Goal: Transaction & Acquisition: Purchase product/service

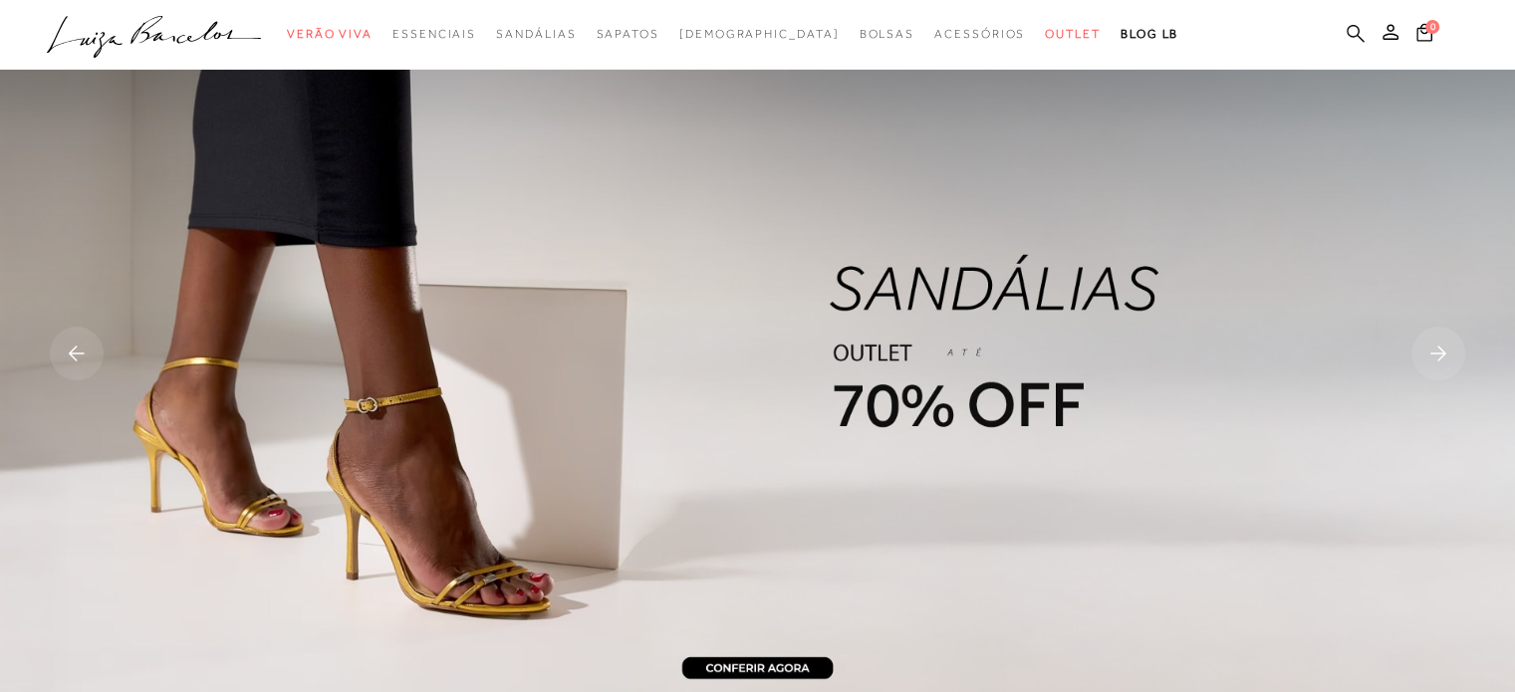
click at [1351, 38] on icon at bounding box center [1356, 33] width 18 height 19
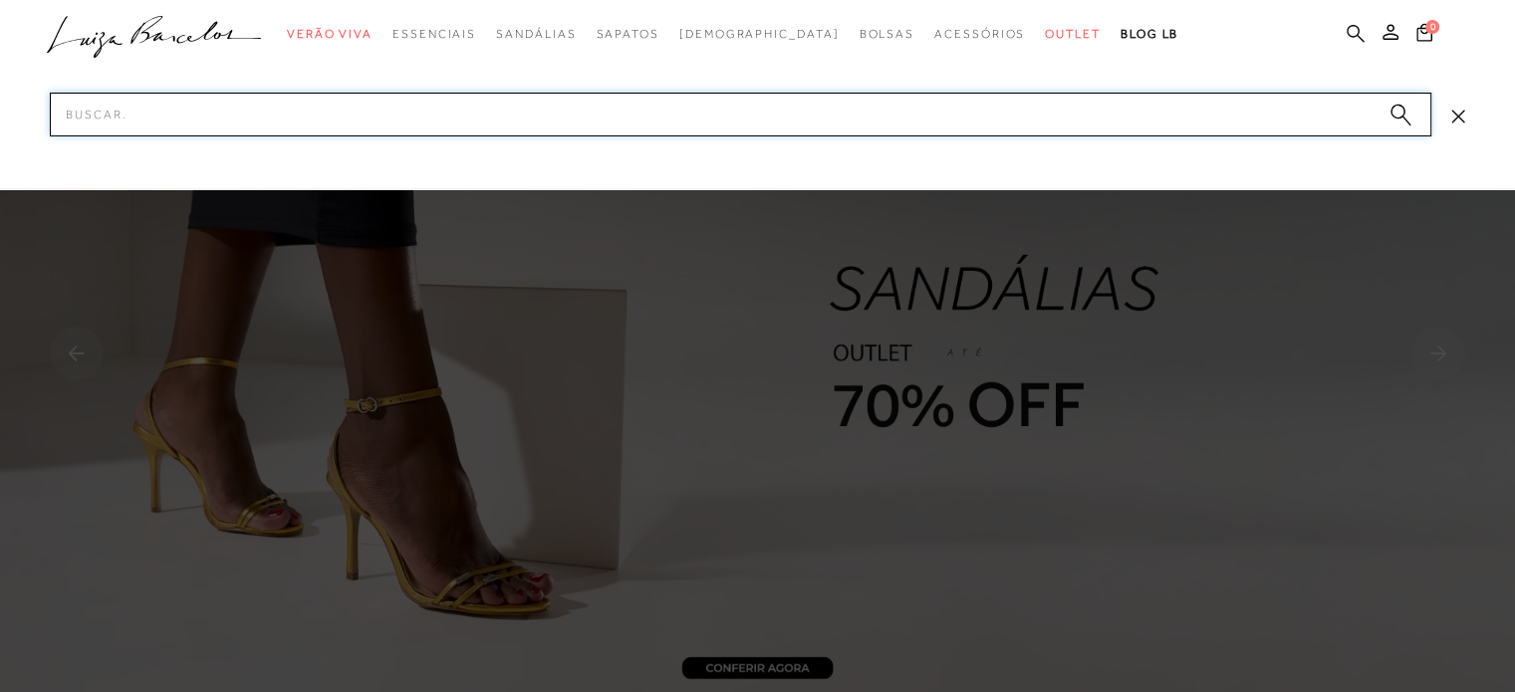
paste input "243270"
type input "243270"
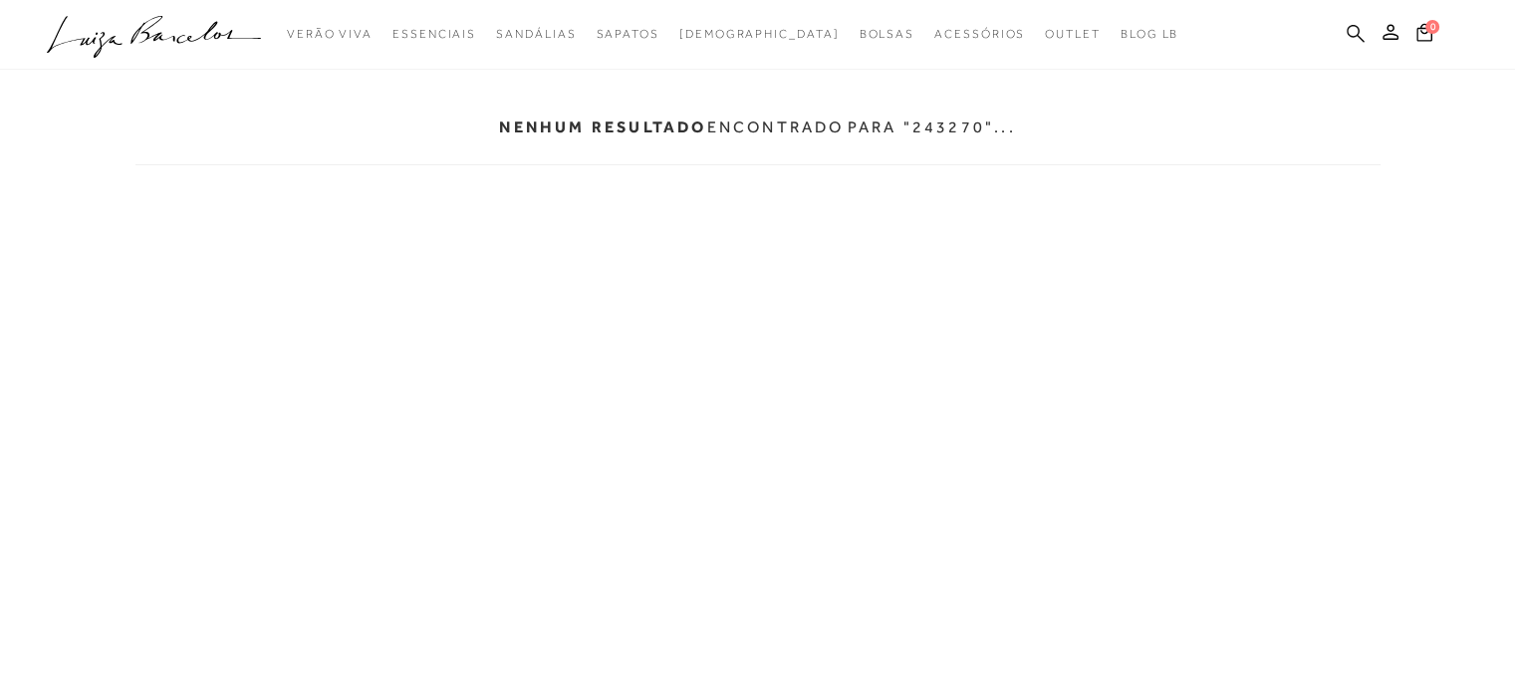
click at [1353, 34] on icon at bounding box center [1356, 33] width 18 height 19
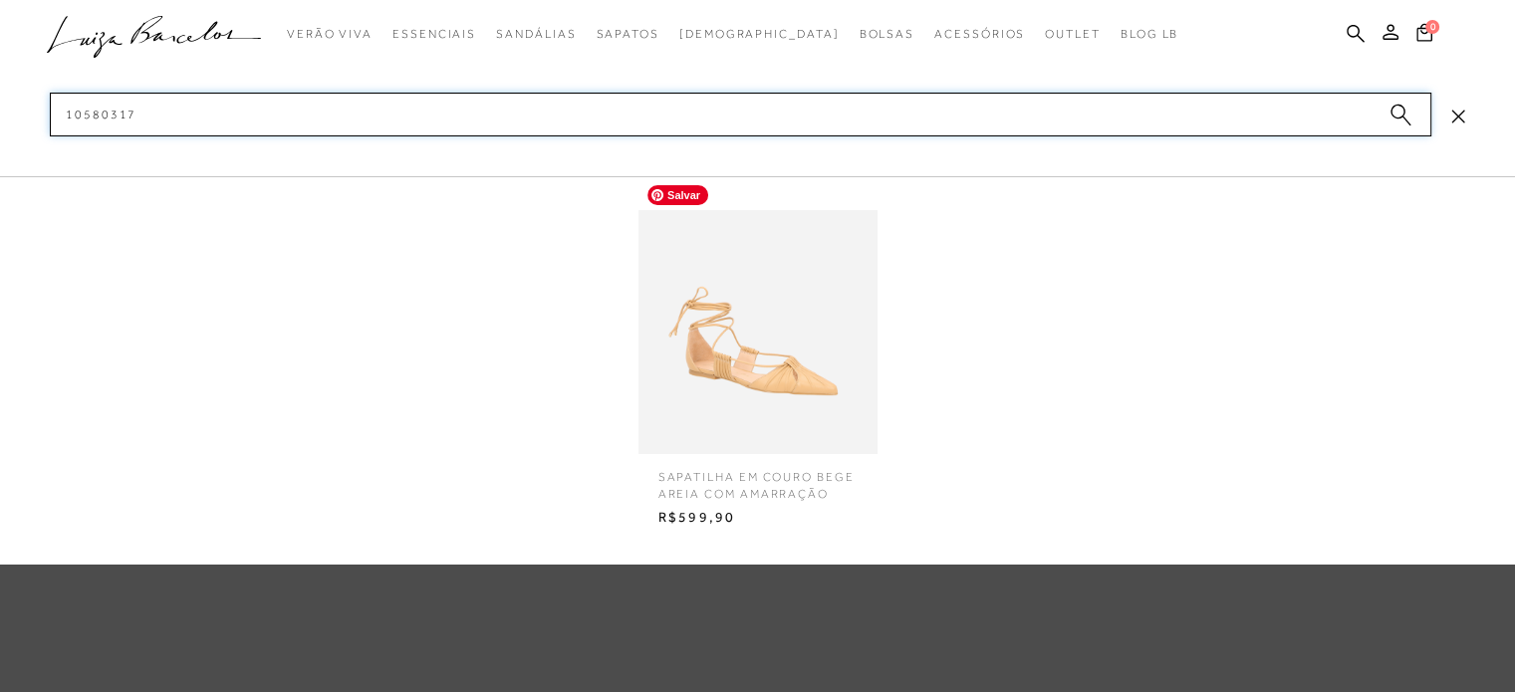
type input "10580317"
click at [793, 305] on img at bounding box center [758, 332] width 239 height 314
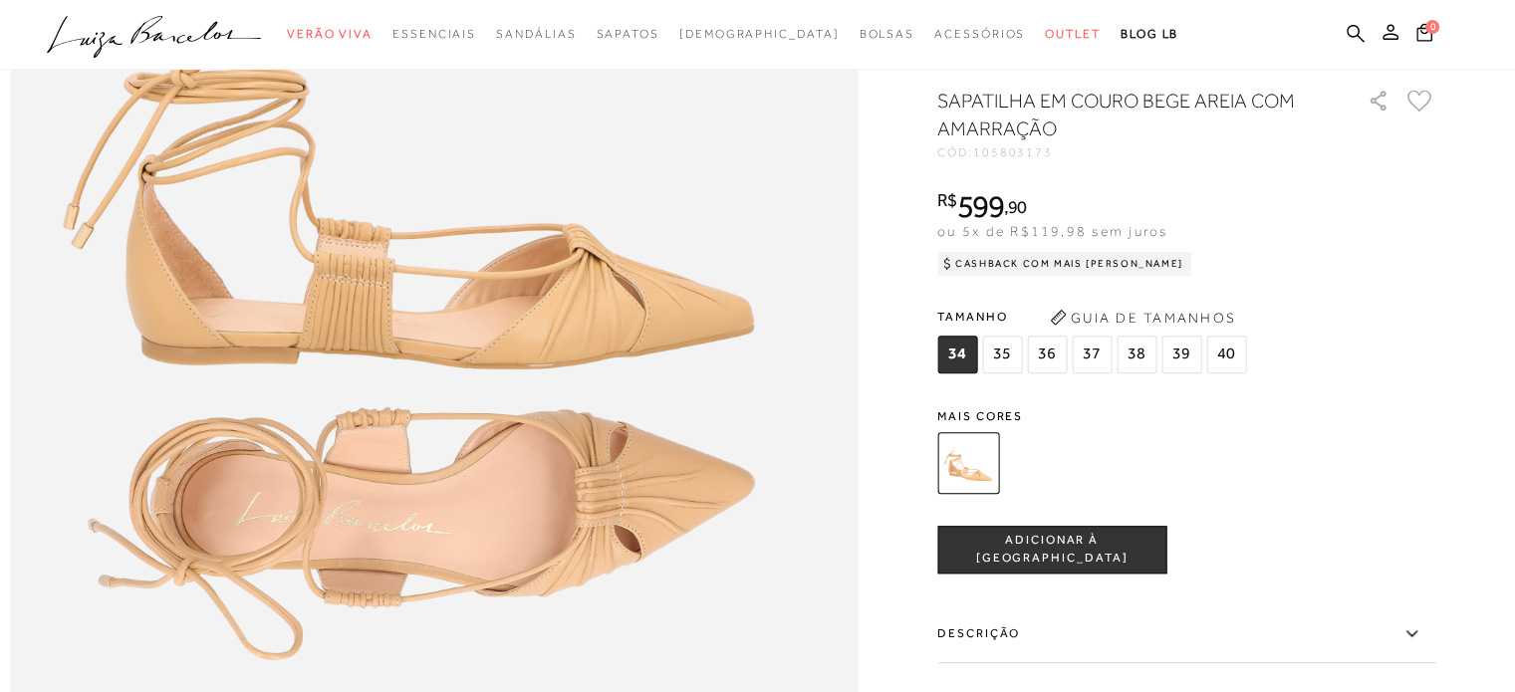
scroll to position [1594, 0]
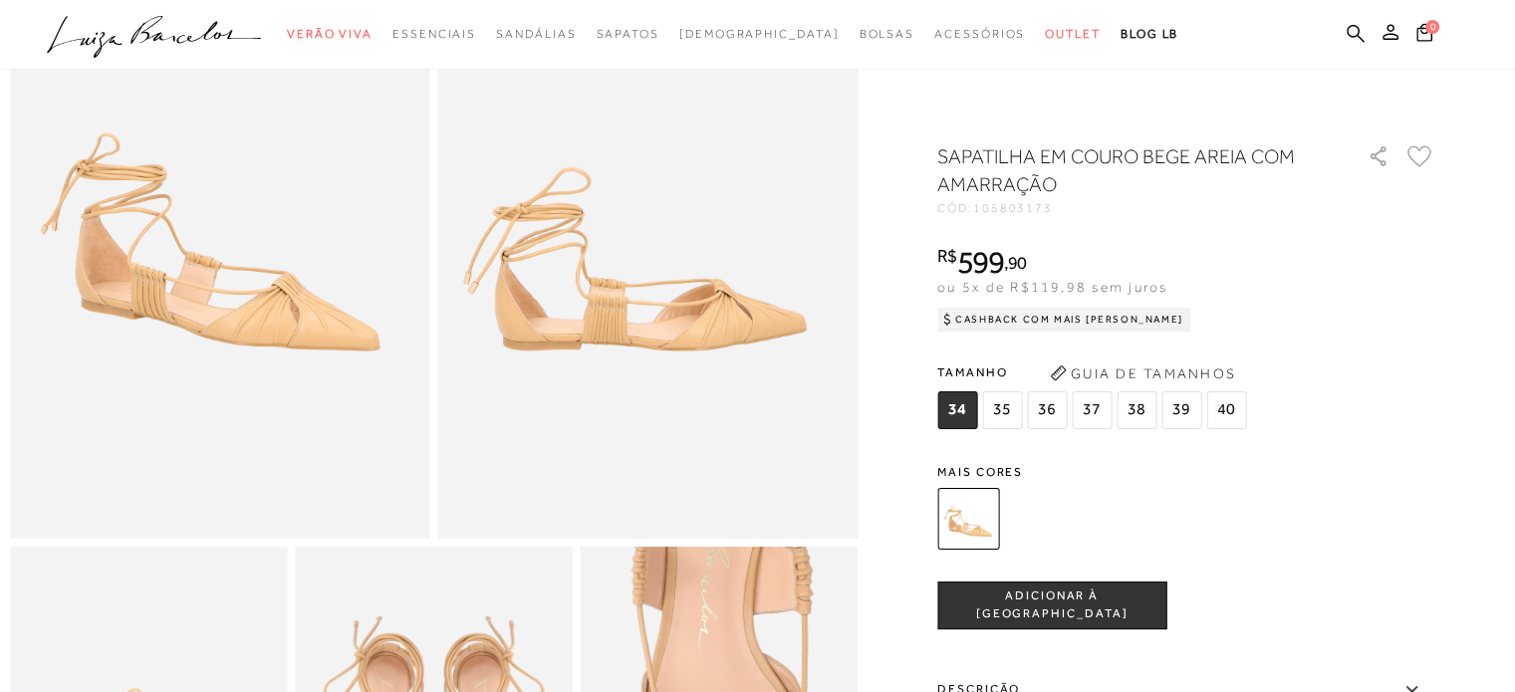
scroll to position [0, 0]
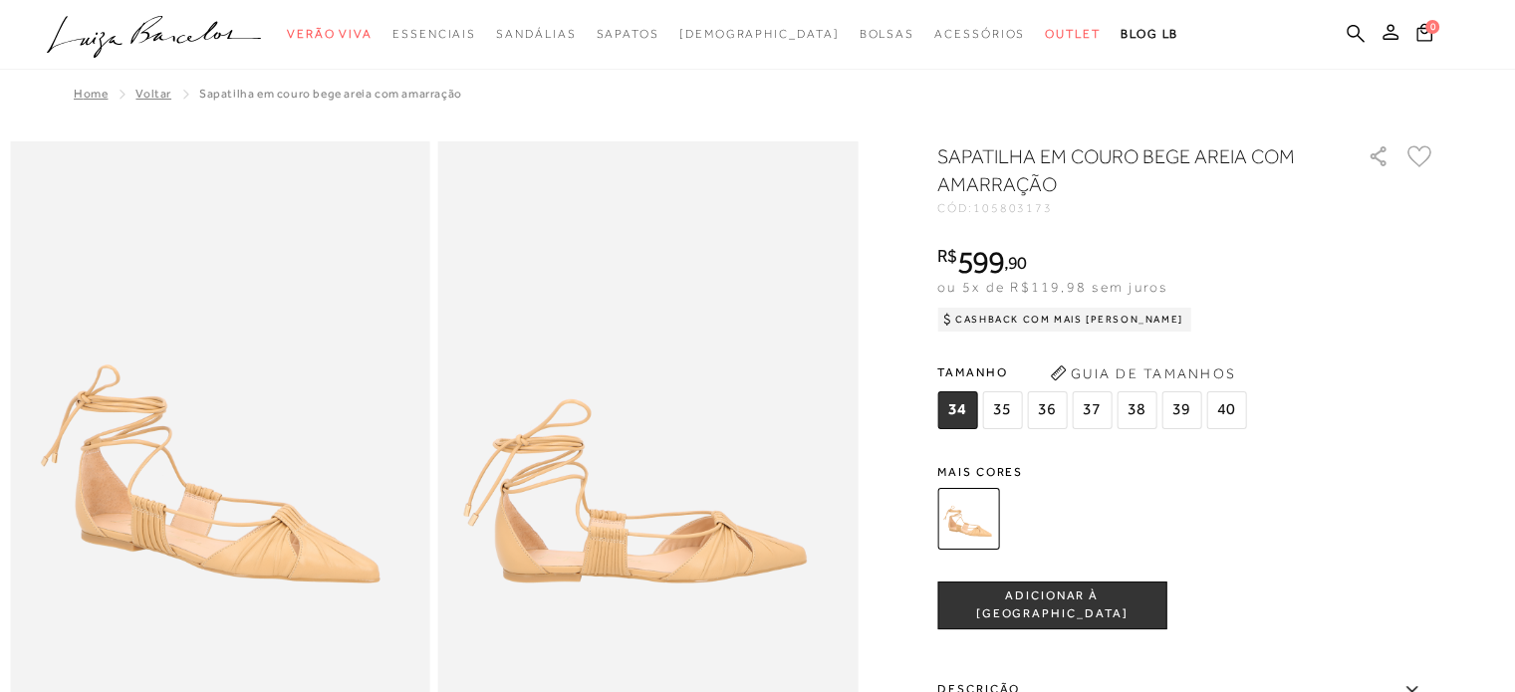
click at [1292, 448] on div "SAPATILHA EM COURO BEGE AREIA COM AMARRAÇÃO CÓD: 105803173 × É necessário selec…" at bounding box center [1186, 585] width 498 height 887
drag, startPoint x: 1295, startPoint y: 466, endPoint x: 1300, endPoint y: 350, distance: 116.7
click at [1295, 466] on span "Mais cores" at bounding box center [1186, 472] width 498 height 12
click at [1310, 457] on div "SAPATILHA EM COURO BEGE AREIA COM AMARRAÇÃO CÓD: 105803173 × É necessário selec…" at bounding box center [1186, 585] width 498 height 887
click at [1319, 457] on div "SAPATILHA EM COURO BEGE AREIA COM AMARRAÇÃO CÓD: 105803173 × É necessário selec…" at bounding box center [1186, 585] width 498 height 887
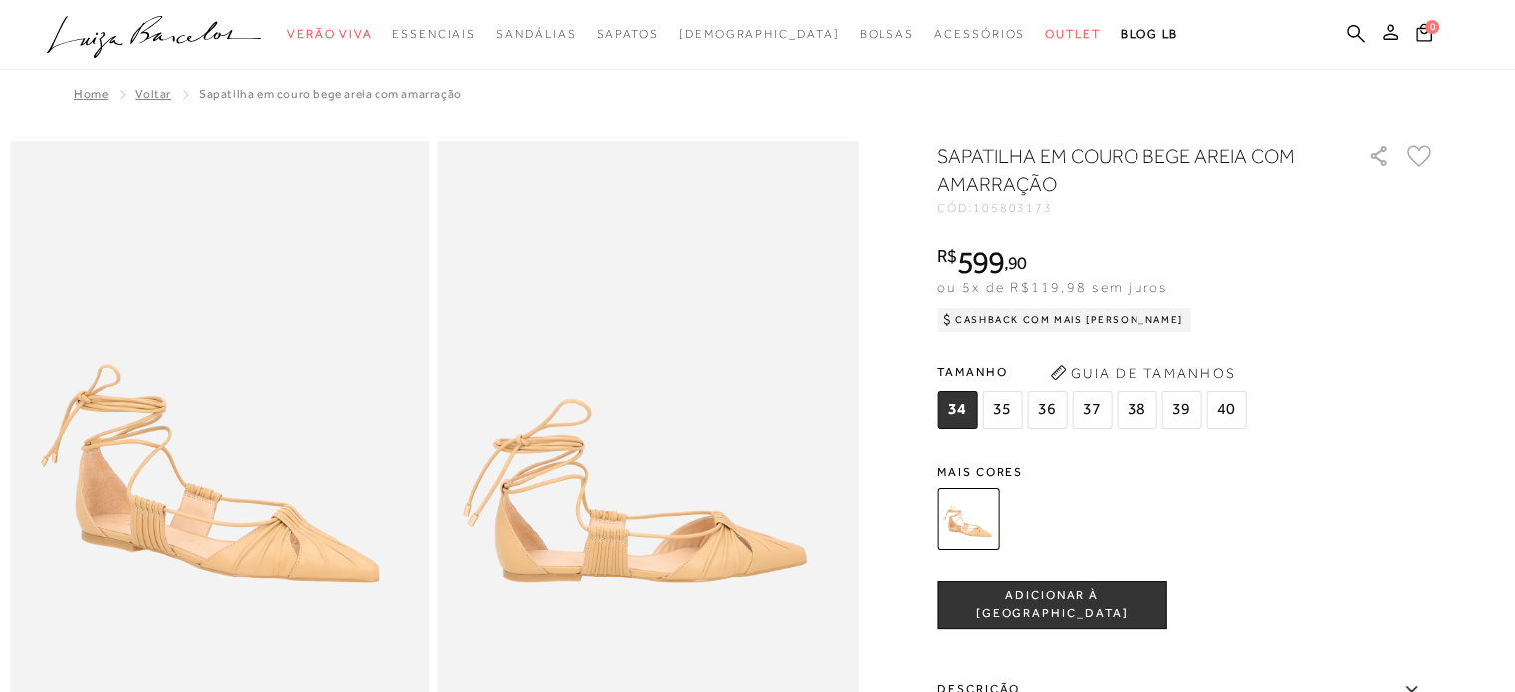
drag, startPoint x: 1315, startPoint y: 467, endPoint x: 1314, endPoint y: 408, distance: 58.8
click at [1314, 433] on div "SAPATILHA EM COURO BEGE AREIA COM AMARRAÇÃO CÓD: 105803173 × É necessário selec…" at bounding box center [1186, 585] width 498 height 887
drag, startPoint x: 1335, startPoint y: 493, endPoint x: 1345, endPoint y: 466, distance: 28.7
click at [1343, 473] on div "Mais cores" at bounding box center [1186, 511] width 498 height 90
click at [1347, 481] on div "Mais cores" at bounding box center [1186, 511] width 498 height 90
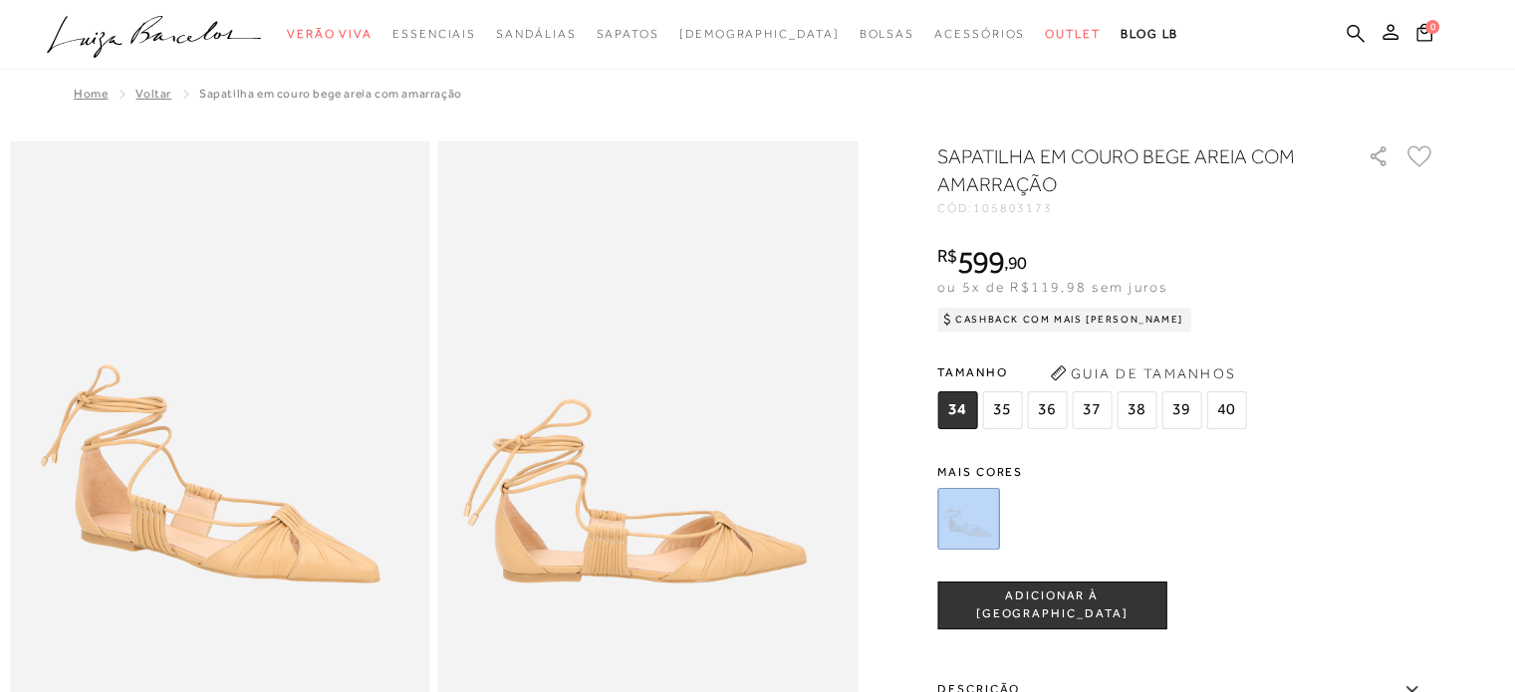
click at [1354, 468] on span "Mais cores" at bounding box center [1186, 472] width 498 height 12
click at [1355, 437] on div "SAPATILHA EM COURO BEGE AREIA COM AMARRAÇÃO CÓD: 105803173 × É necessário selec…" at bounding box center [1186, 585] width 498 height 887
drag, startPoint x: 1326, startPoint y: 512, endPoint x: 1311, endPoint y: 385, distance: 128.4
click at [1325, 477] on div "Mais cores" at bounding box center [1186, 511] width 498 height 90
click at [1295, 541] on div at bounding box center [1163, 519] width 463 height 74
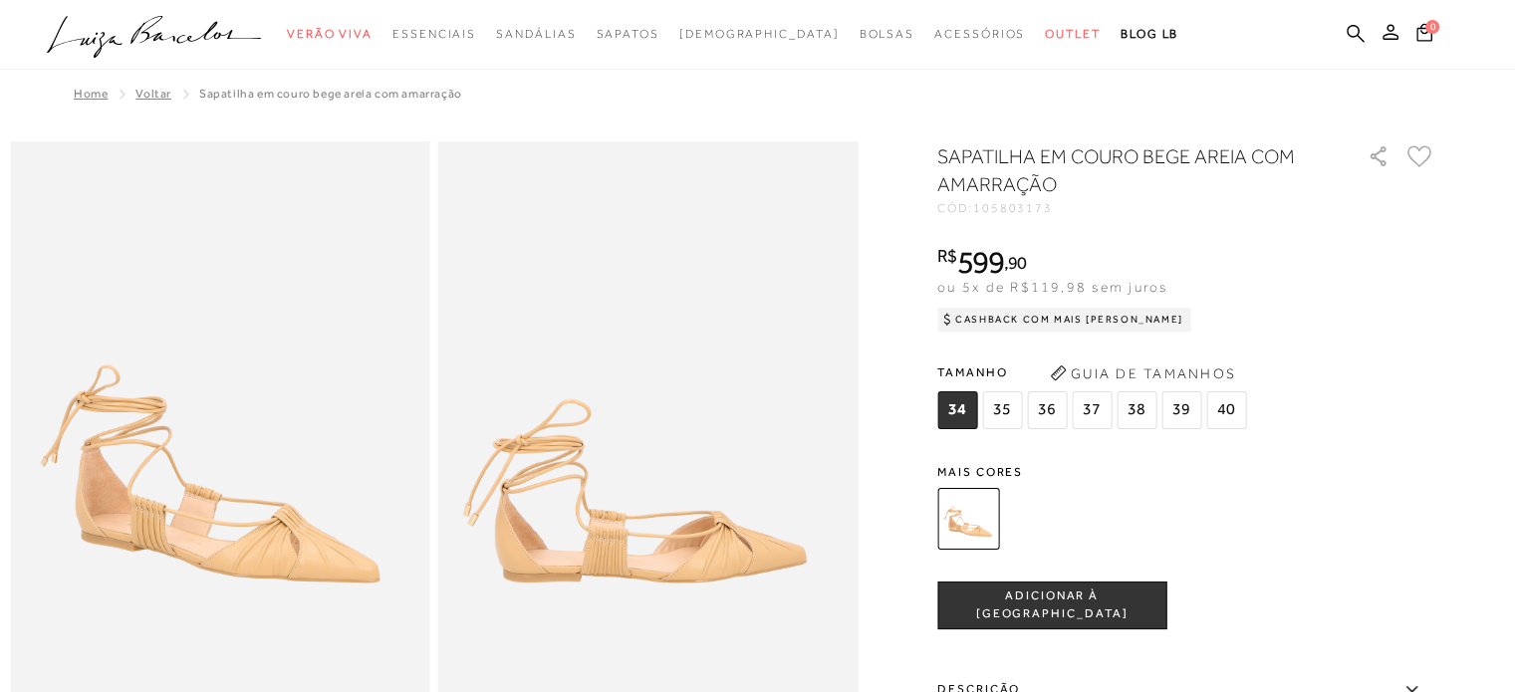
click at [1328, 450] on div "SAPATILHA EM COURO BEGE AREIA COM AMARRAÇÃO CÓD: 105803173 × É necessário selec…" at bounding box center [1186, 585] width 498 height 887
click at [1336, 22] on ul ".a{fill-rule:evenodd;} Verão Viva Em alta Favoritos das Influenciadoras Apostas…" at bounding box center [743, 34] width 1392 height 37
click at [1340, 36] on ul ".a{fill-rule:evenodd;} Verão Viva Em alta Favoritos das Influenciadoras Apostas…" at bounding box center [743, 34] width 1392 height 37
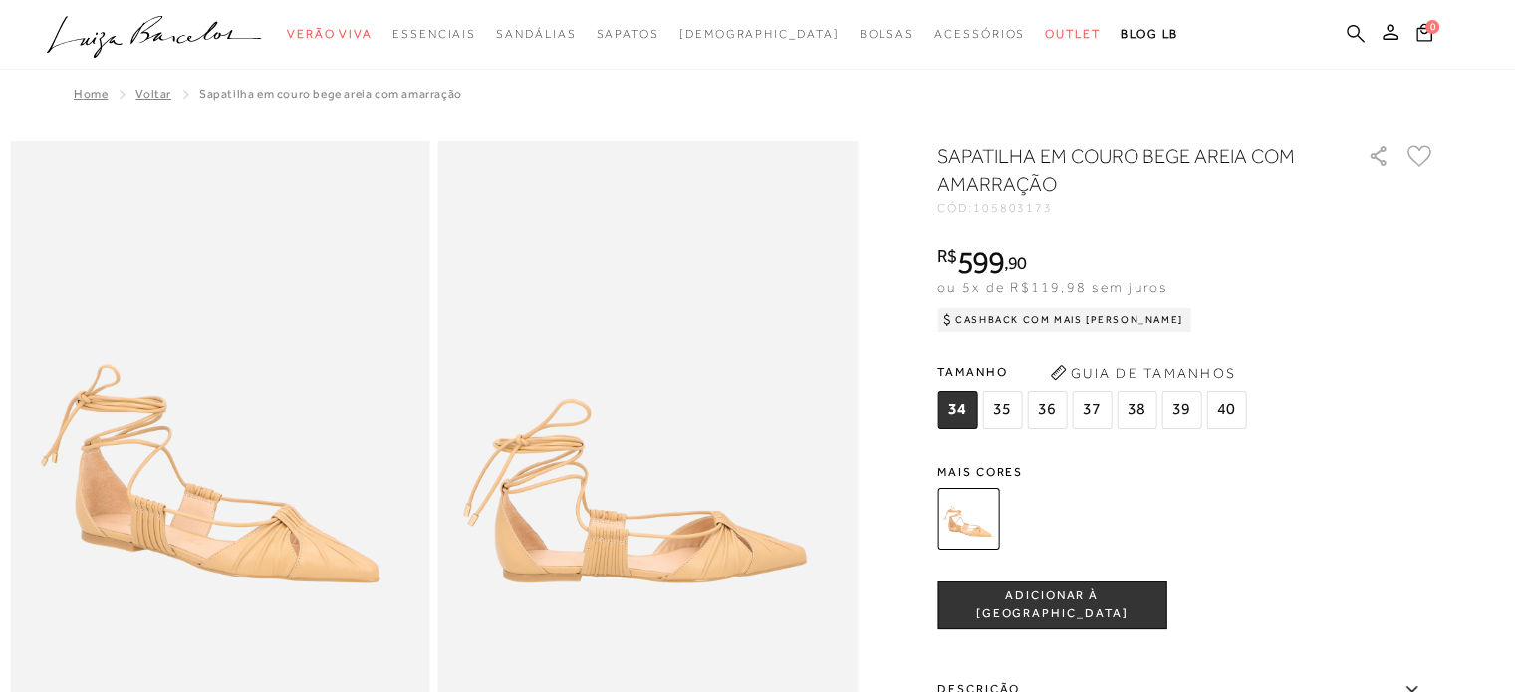
click at [1355, 35] on icon at bounding box center [1356, 33] width 18 height 18
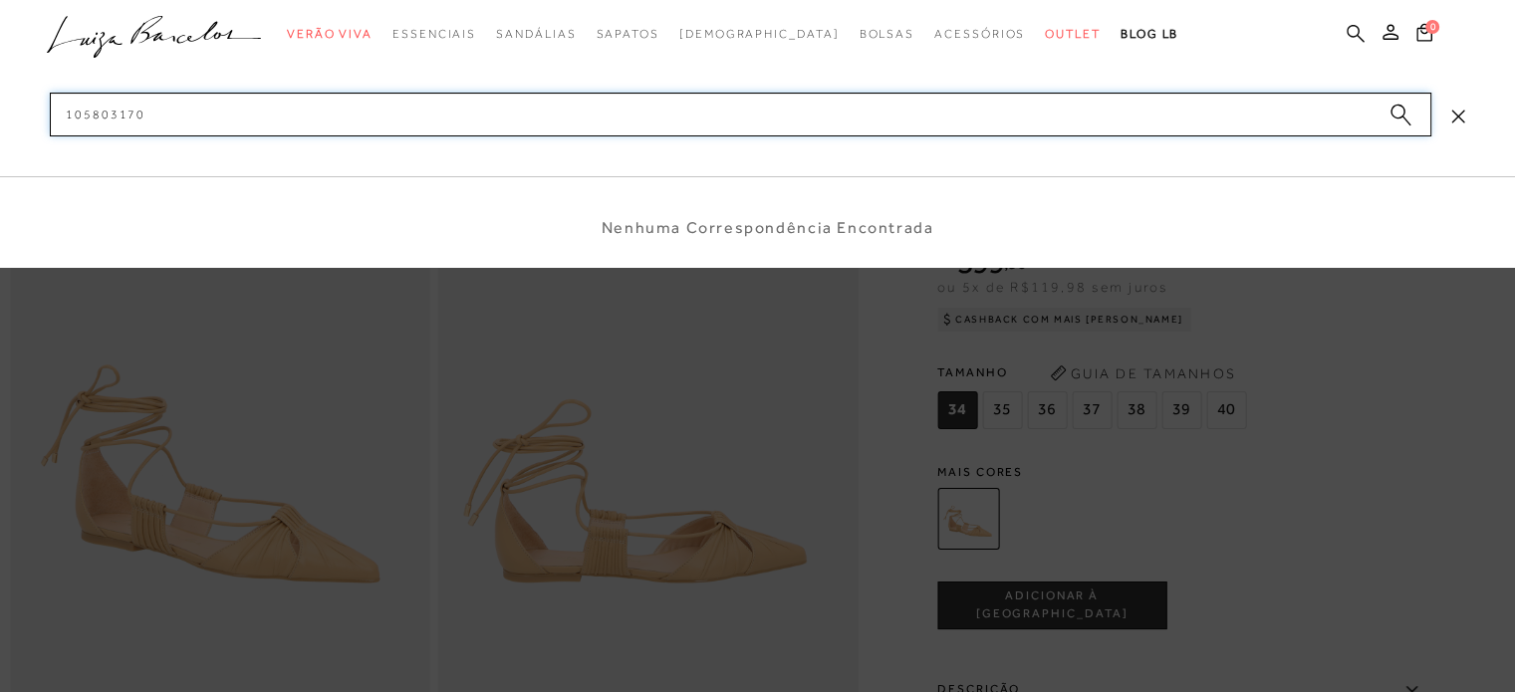
type input "10580317"
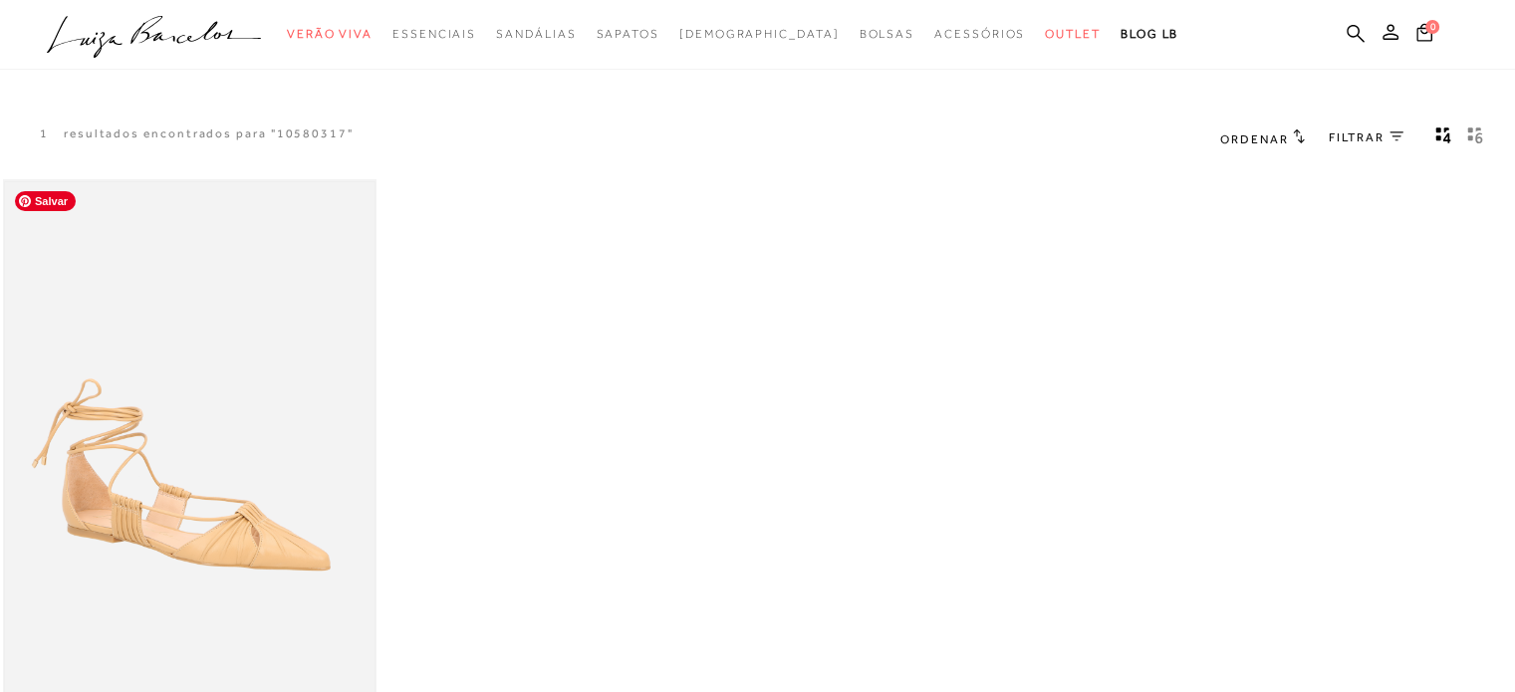
click at [256, 405] on img at bounding box center [190, 459] width 370 height 555
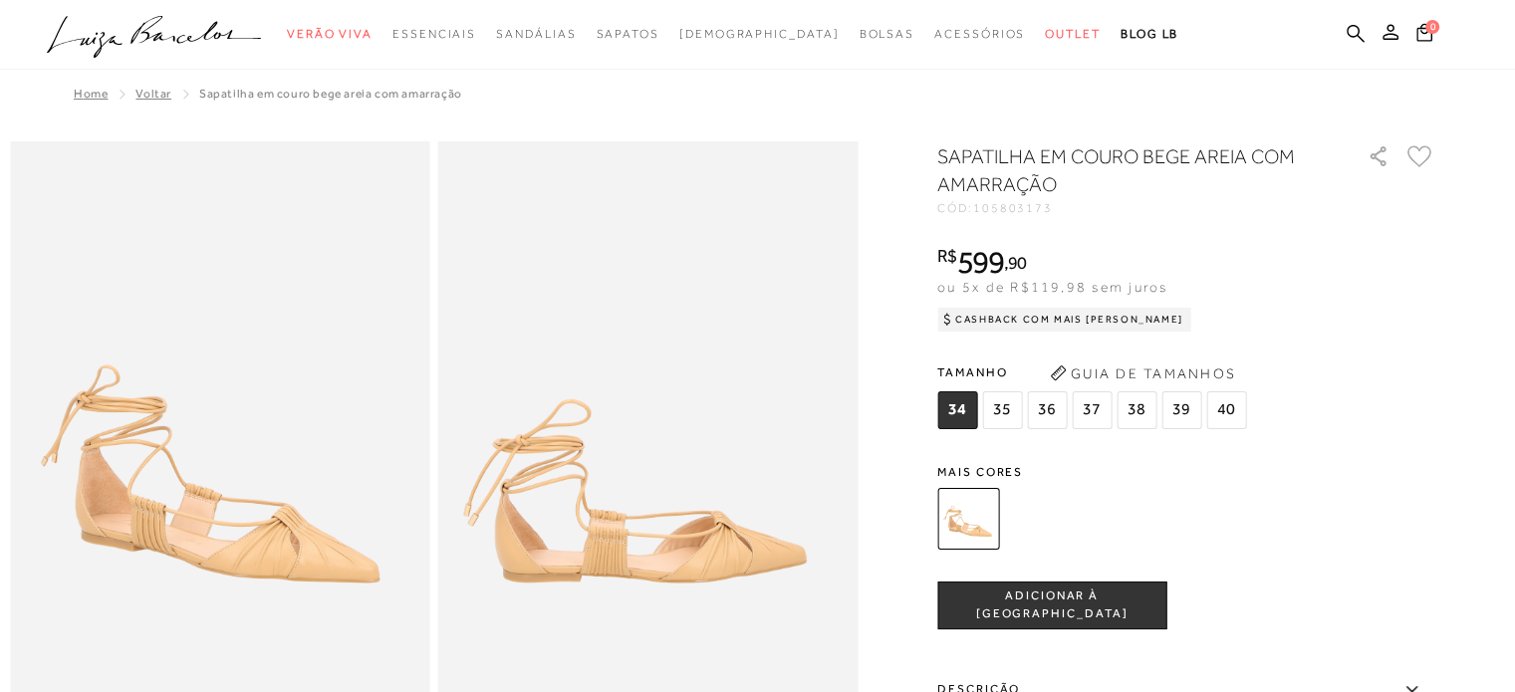
drag, startPoint x: 1367, startPoint y: 387, endPoint x: 1389, endPoint y: 326, distance: 64.6
click at [1369, 380] on div "Tamanho 34 35 36" at bounding box center [1186, 396] width 498 height 77
click at [1389, 329] on div "SAPATILHA EM COURO BEGE AREIA COM AMARRAÇÃO CÓD: 105803173 × É necessário selec…" at bounding box center [1186, 585] width 498 height 887
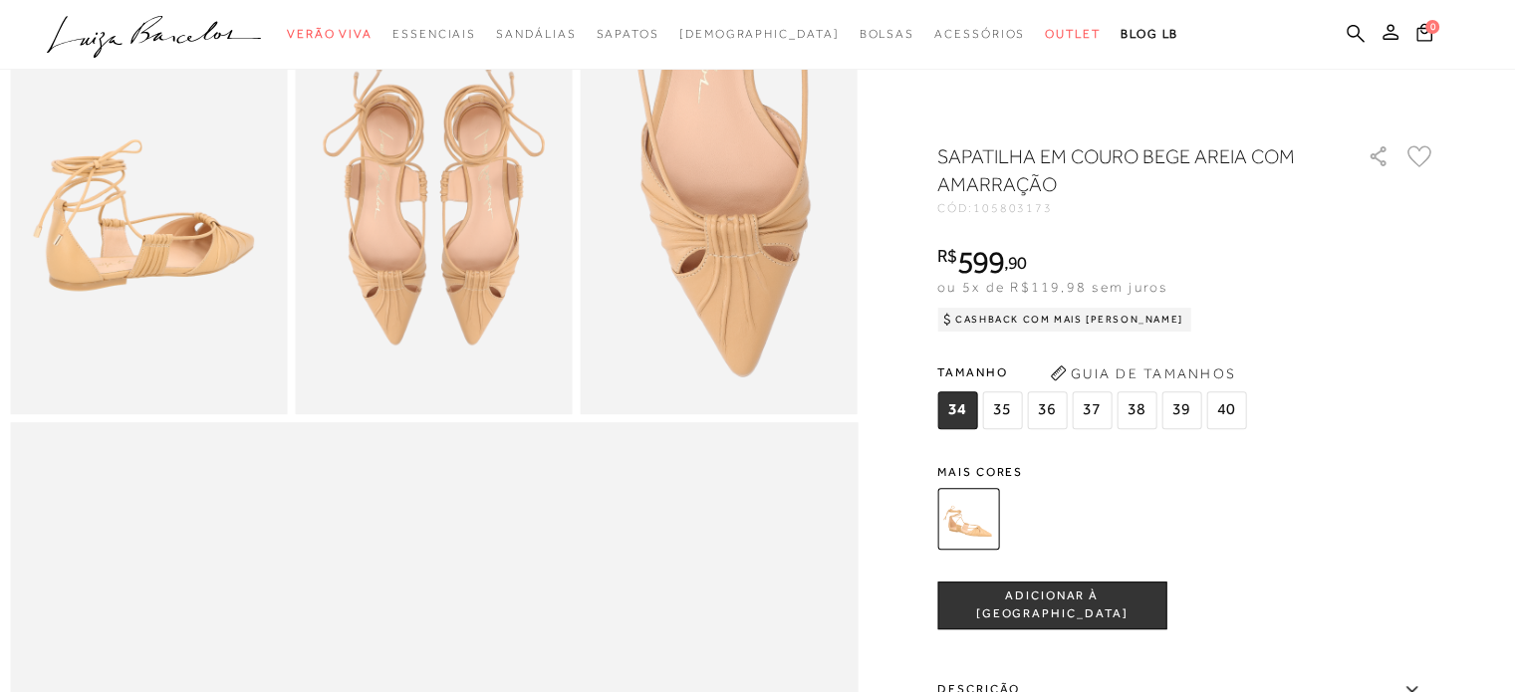
scroll to position [805, 0]
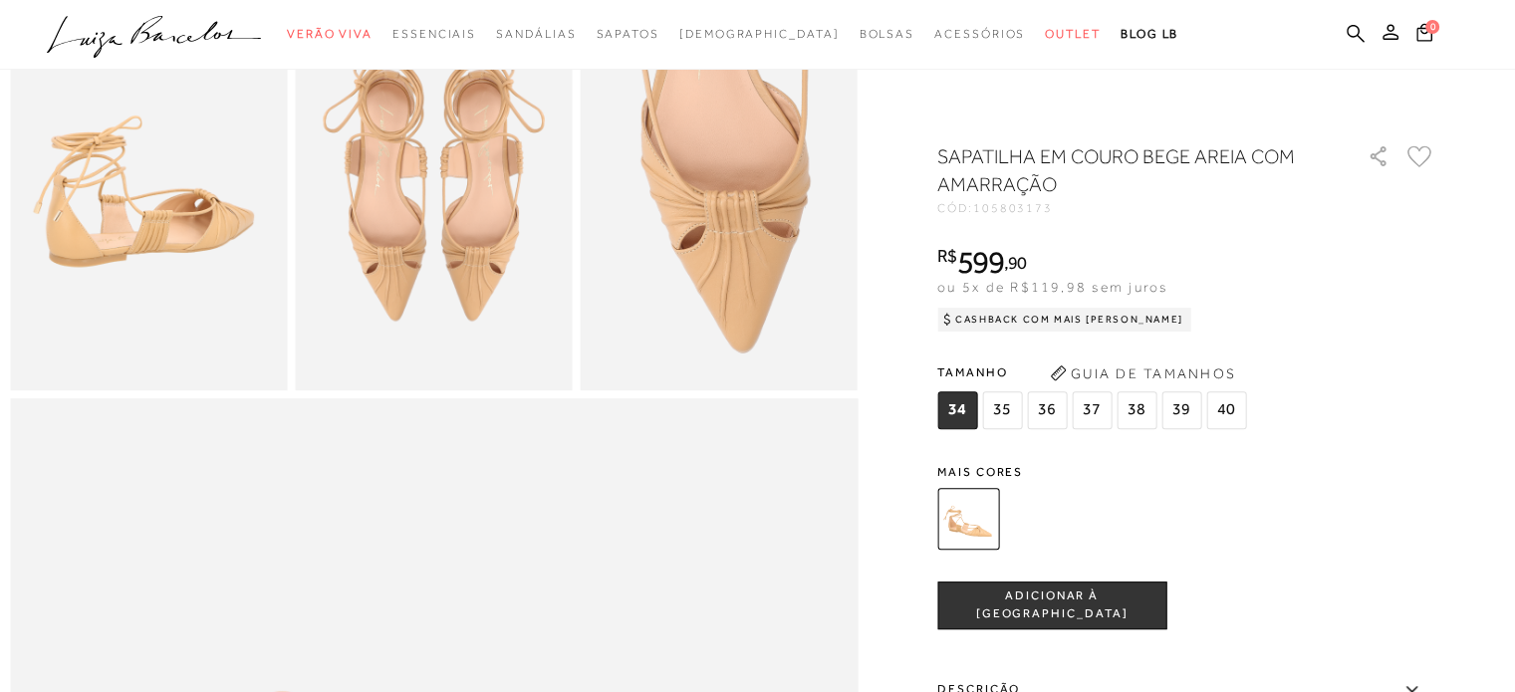
drag, startPoint x: 1448, startPoint y: 372, endPoint x: 1421, endPoint y: 389, distance: 31.8
click at [1448, 373] on div at bounding box center [757, 502] width 1495 height 2333
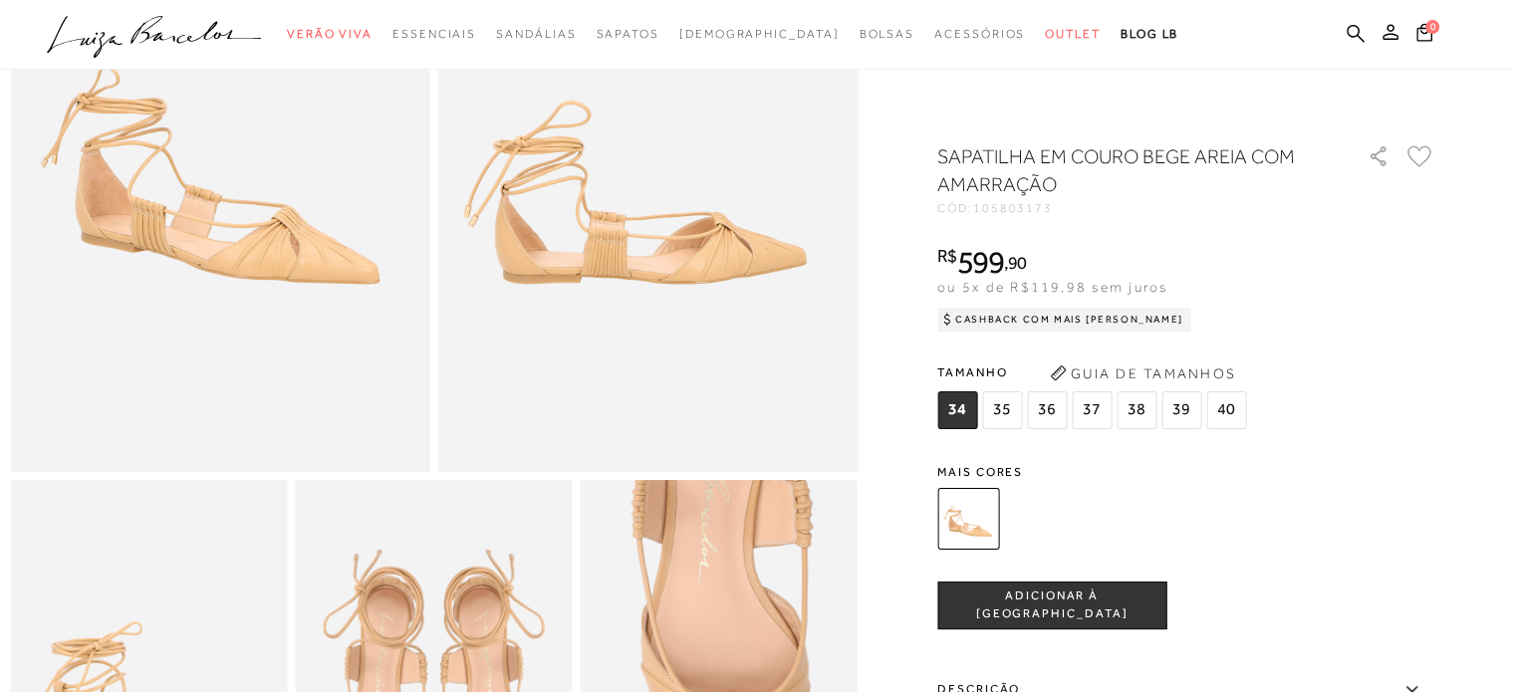
scroll to position [0, 0]
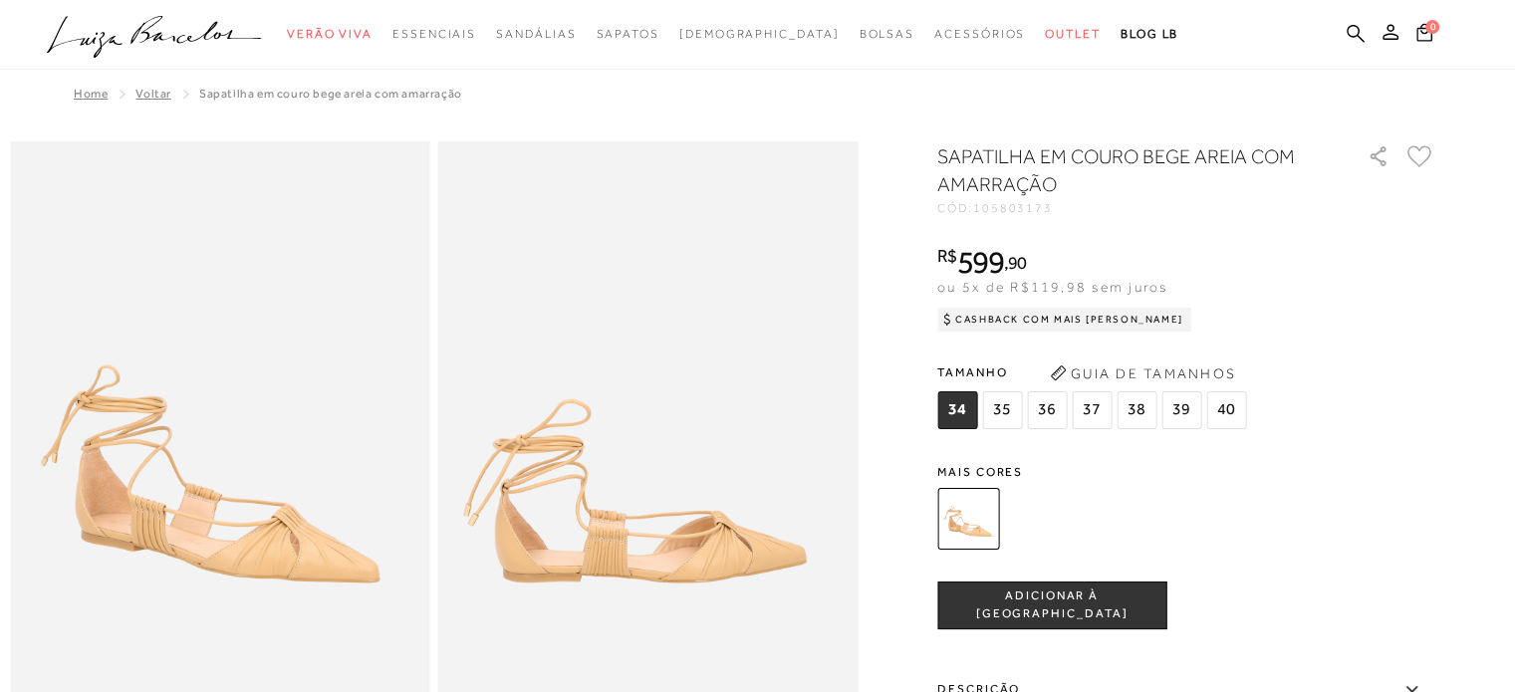
click at [1410, 449] on div "SAPATILHA EM COURO BEGE AREIA COM AMARRAÇÃO CÓD: 105803173 × É necessário selec…" at bounding box center [1186, 585] width 498 height 887
drag, startPoint x: 1399, startPoint y: 482, endPoint x: 1400, endPoint y: 457, distance: 24.9
click at [1400, 466] on div "Mais cores" at bounding box center [1186, 511] width 498 height 90
drag, startPoint x: 1402, startPoint y: 449, endPoint x: 1410, endPoint y: 405, distance: 44.6
click at [1402, 450] on div "SAPATILHA EM COURO BEGE AREIA COM AMARRAÇÃO CÓD: 105803173 × É necessário selec…" at bounding box center [1186, 585] width 498 height 887
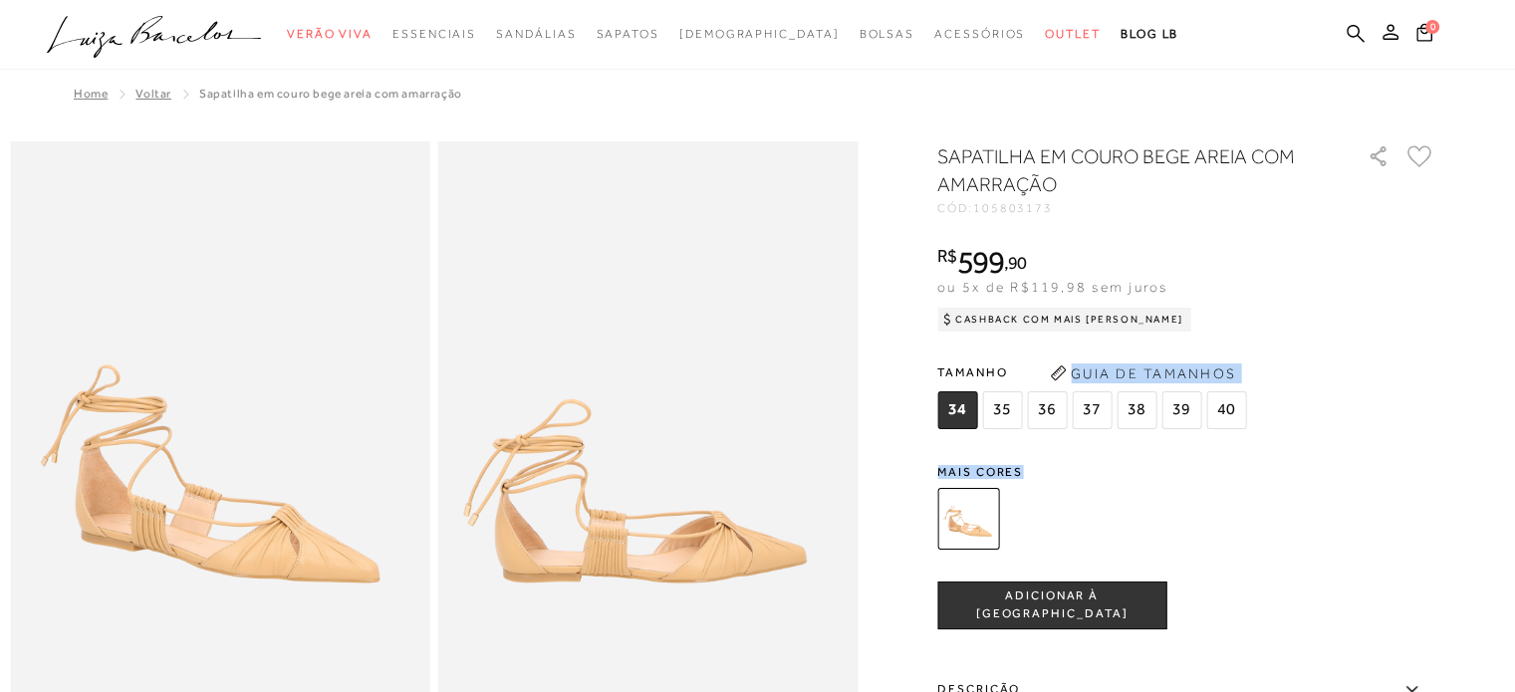
click at [1415, 437] on div "SAPATILHA EM COURO BEGE AREIA COM AMARRAÇÃO CÓD: 105803173 × É necessário selec…" at bounding box center [1186, 585] width 498 height 887
click at [1419, 384] on div "Tamanho 34 35 36" at bounding box center [1186, 396] width 498 height 77
drag, startPoint x: 1414, startPoint y: 477, endPoint x: 1439, endPoint y: 306, distance: 173.2
click at [1416, 444] on div "SAPATILHA EM COURO BEGE AREIA COM AMARRAÇÃO CÓD: 105803173 × É necessário selec…" at bounding box center [1186, 585] width 498 height 887
click at [1427, 417] on div "Tamanho 34 35 36" at bounding box center [1186, 396] width 498 height 77
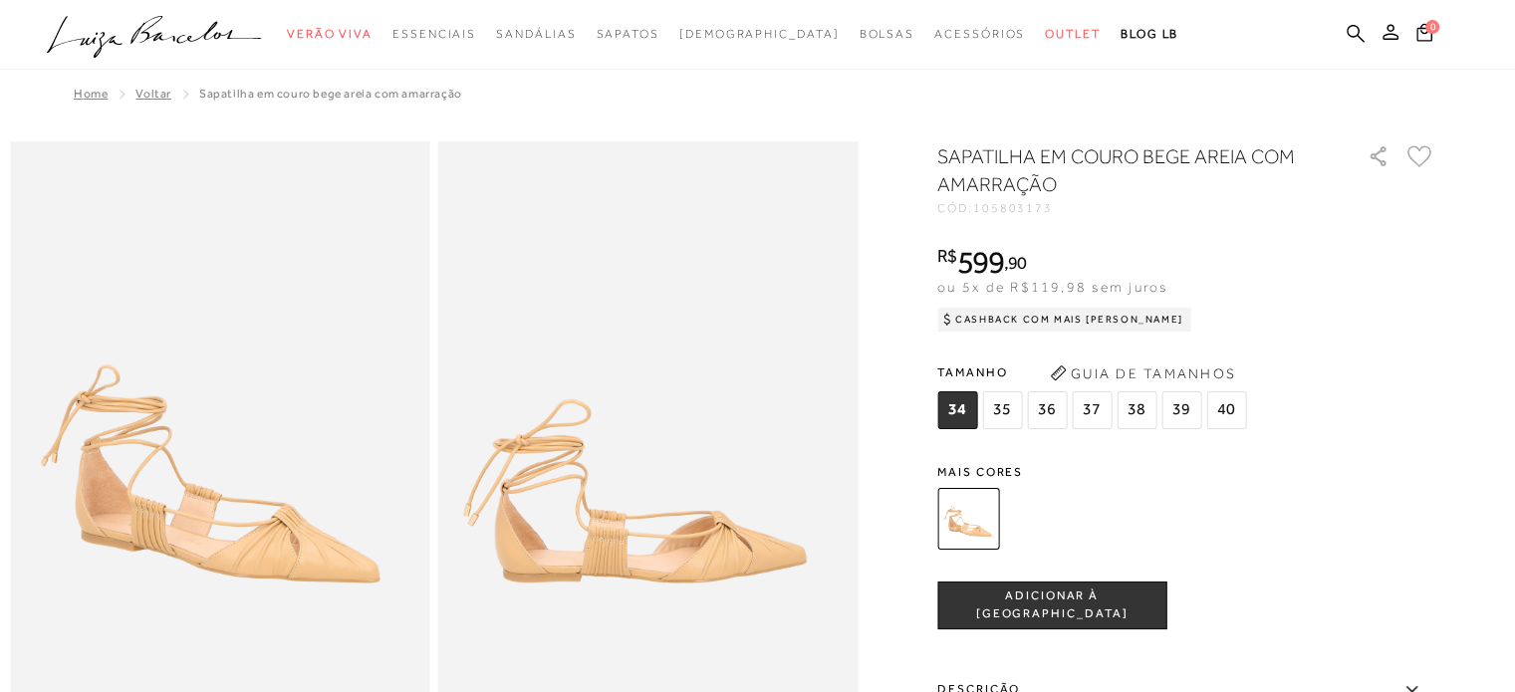
click at [1419, 419] on div "Tamanho 34 35 36" at bounding box center [1186, 396] width 498 height 77
drag, startPoint x: 1431, startPoint y: 492, endPoint x: 1433, endPoint y: 481, distance: 11.1
click at [1432, 490] on div at bounding box center [1186, 519] width 498 height 74
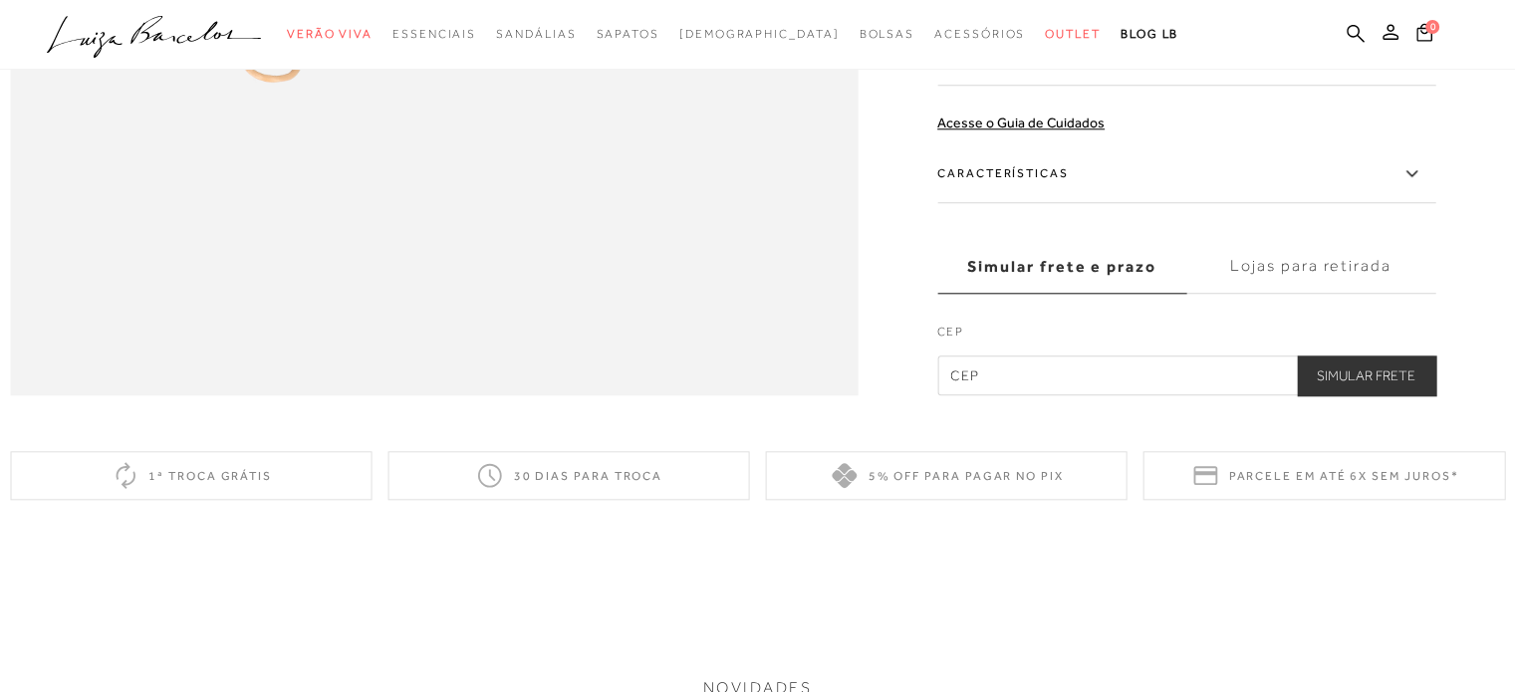
scroll to position [2092, 0]
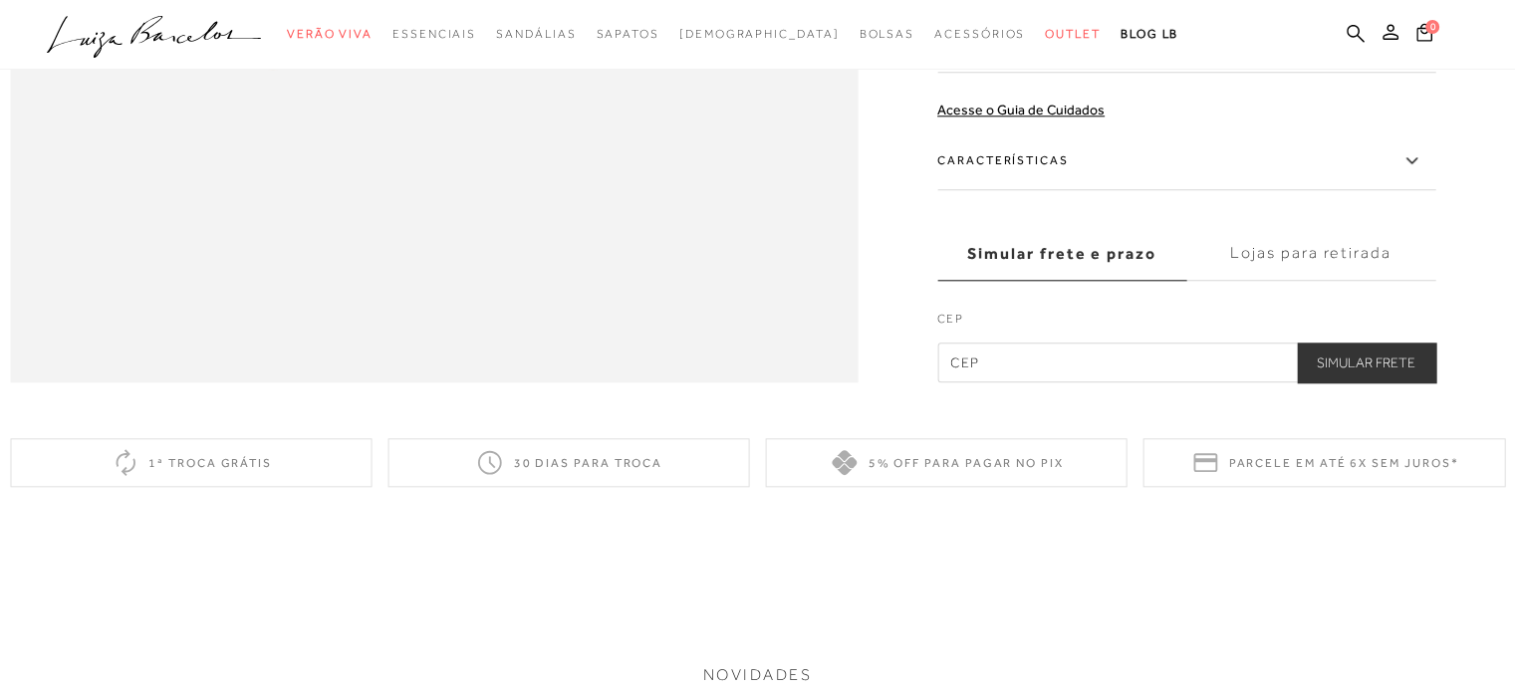
click at [737, 553] on div "NOVIDADES SCARPIN SALTO ALTO EM METALIZADO OURO COM AMARRAÇÃO 34 35 36 37 38 39…" at bounding box center [757, 538] width 1515 height 30
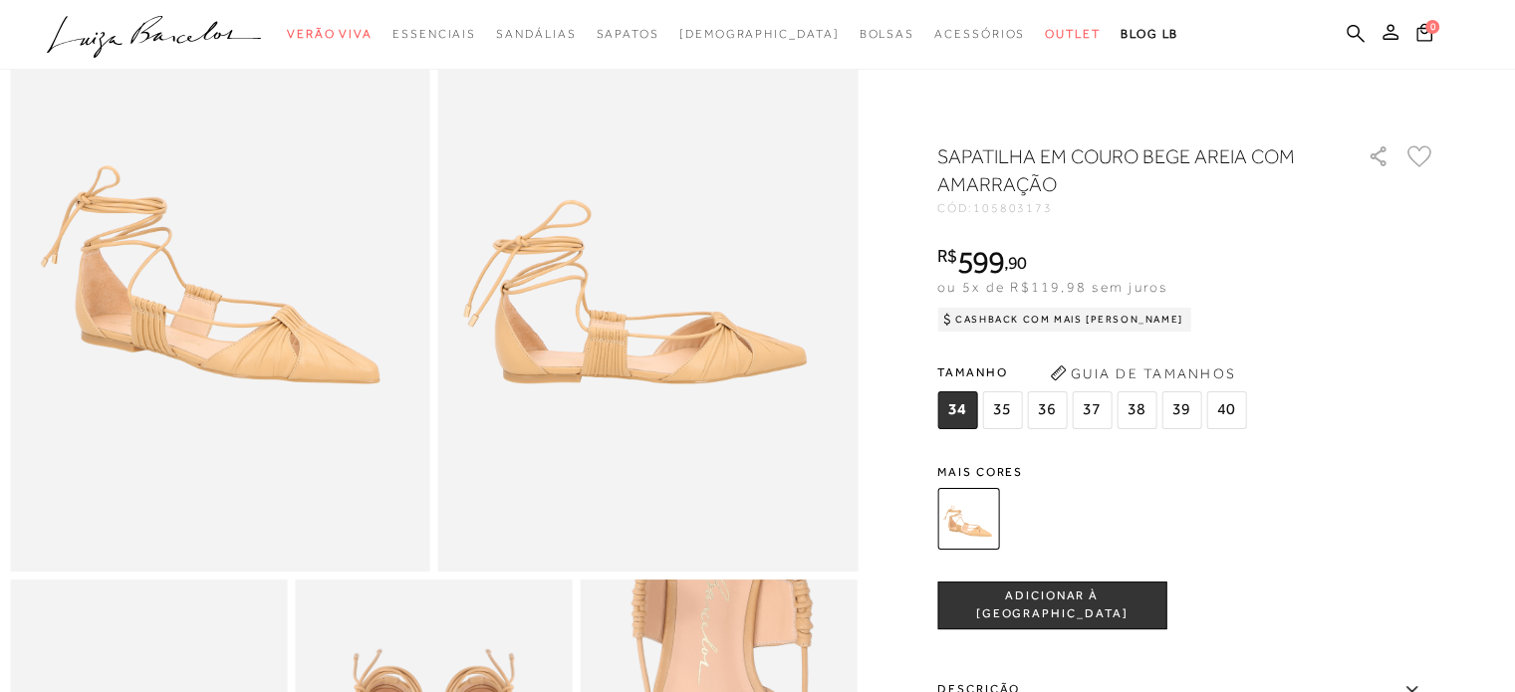
scroll to position [0, 0]
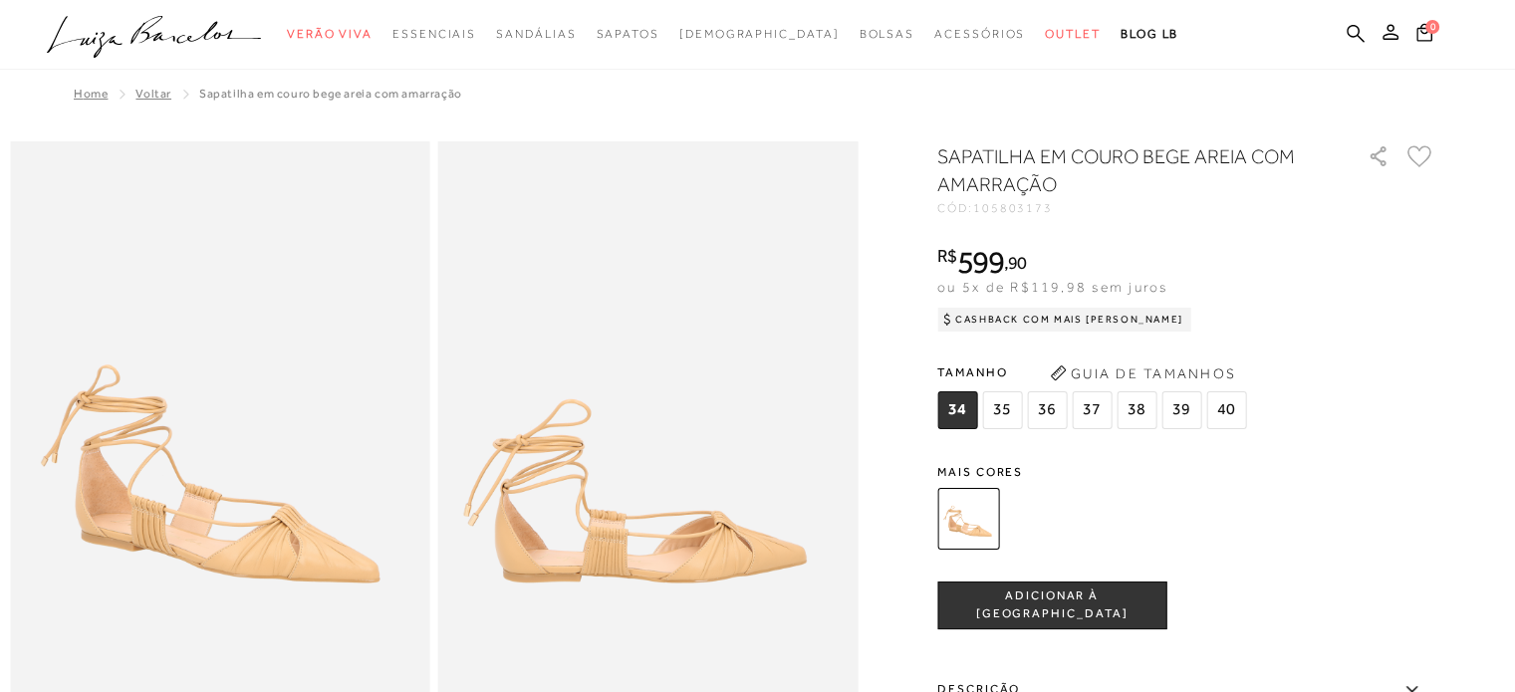
drag, startPoint x: 896, startPoint y: 228, endPoint x: 892, endPoint y: 83, distance: 145.5
drag, startPoint x: 917, startPoint y: 201, endPoint x: 912, endPoint y: 159, distance: 42.1
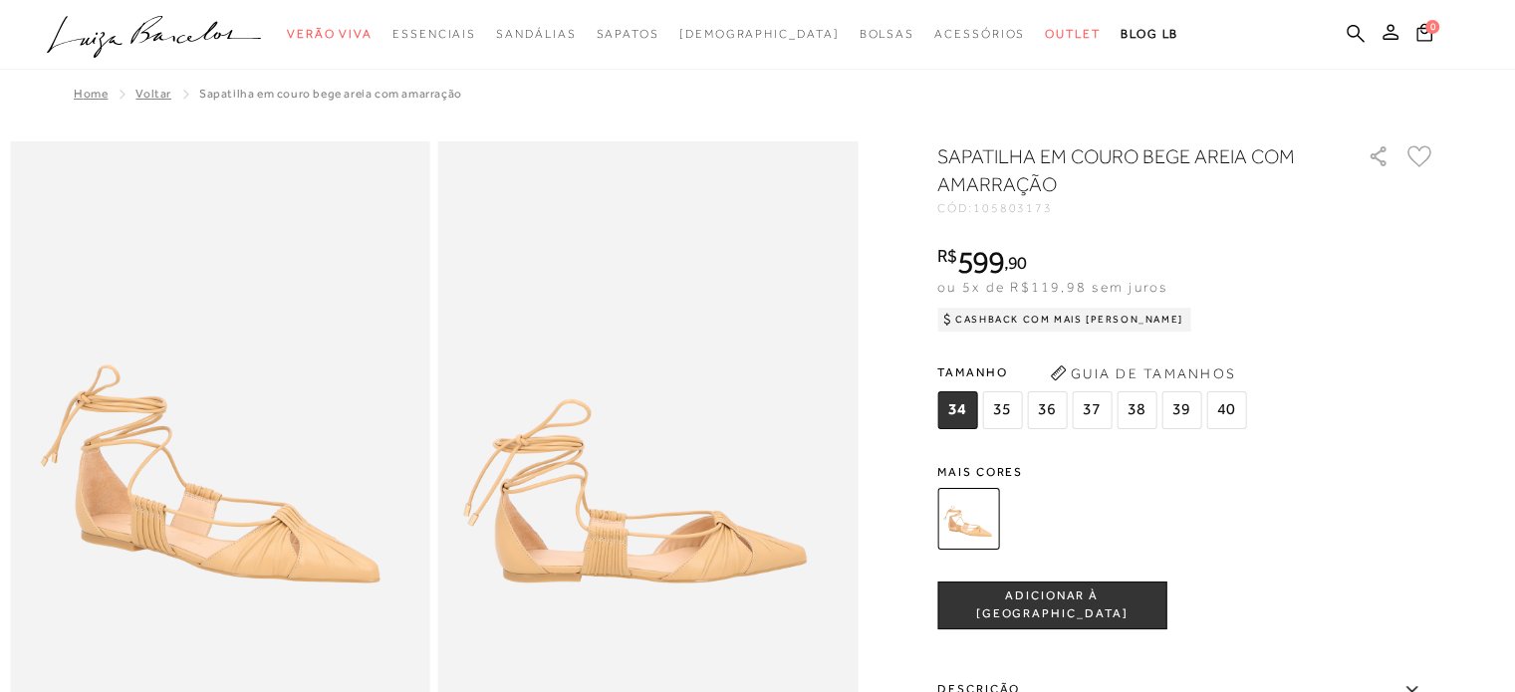
drag, startPoint x: 921, startPoint y: 260, endPoint x: 905, endPoint y: 188, distance: 73.5
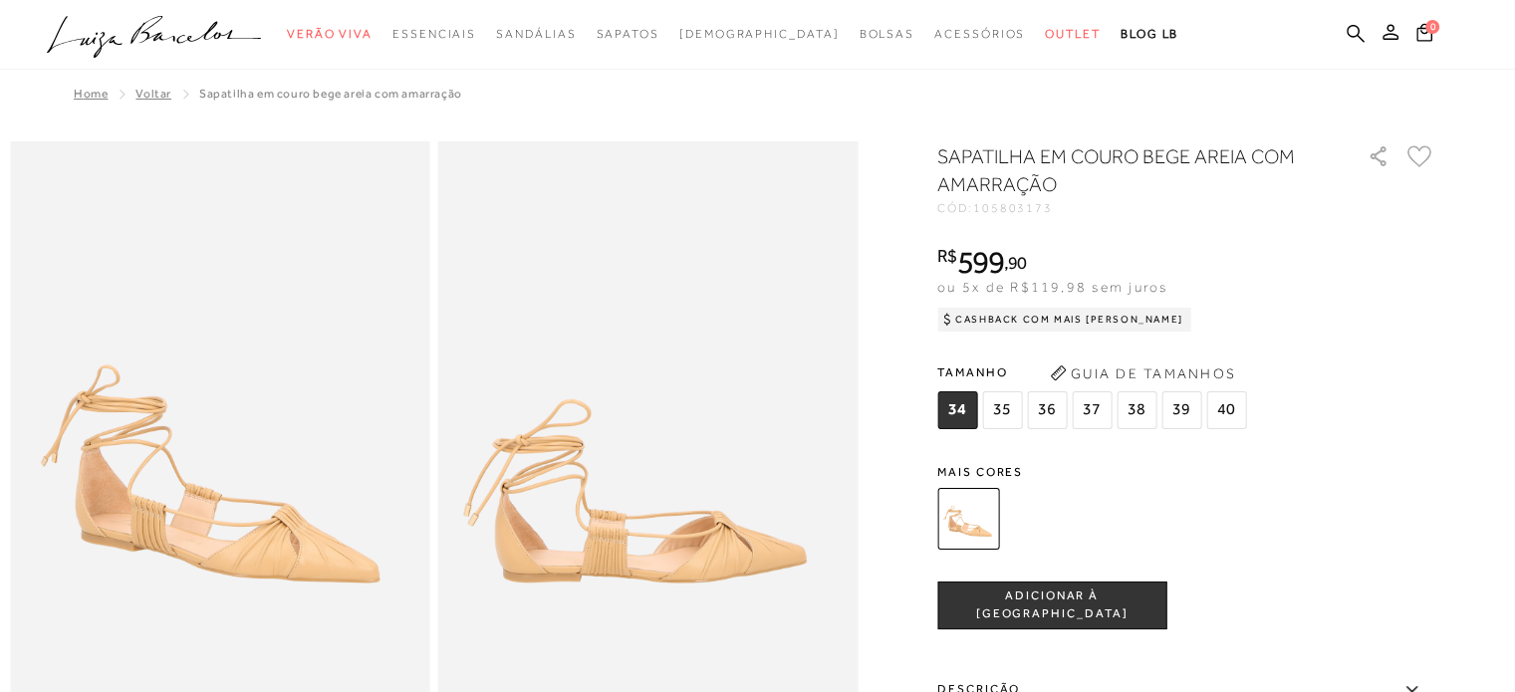
drag, startPoint x: 910, startPoint y: 262, endPoint x: 919, endPoint y: 215, distance: 47.7
drag, startPoint x: 920, startPoint y: 259, endPoint x: 914, endPoint y: 228, distance: 31.5
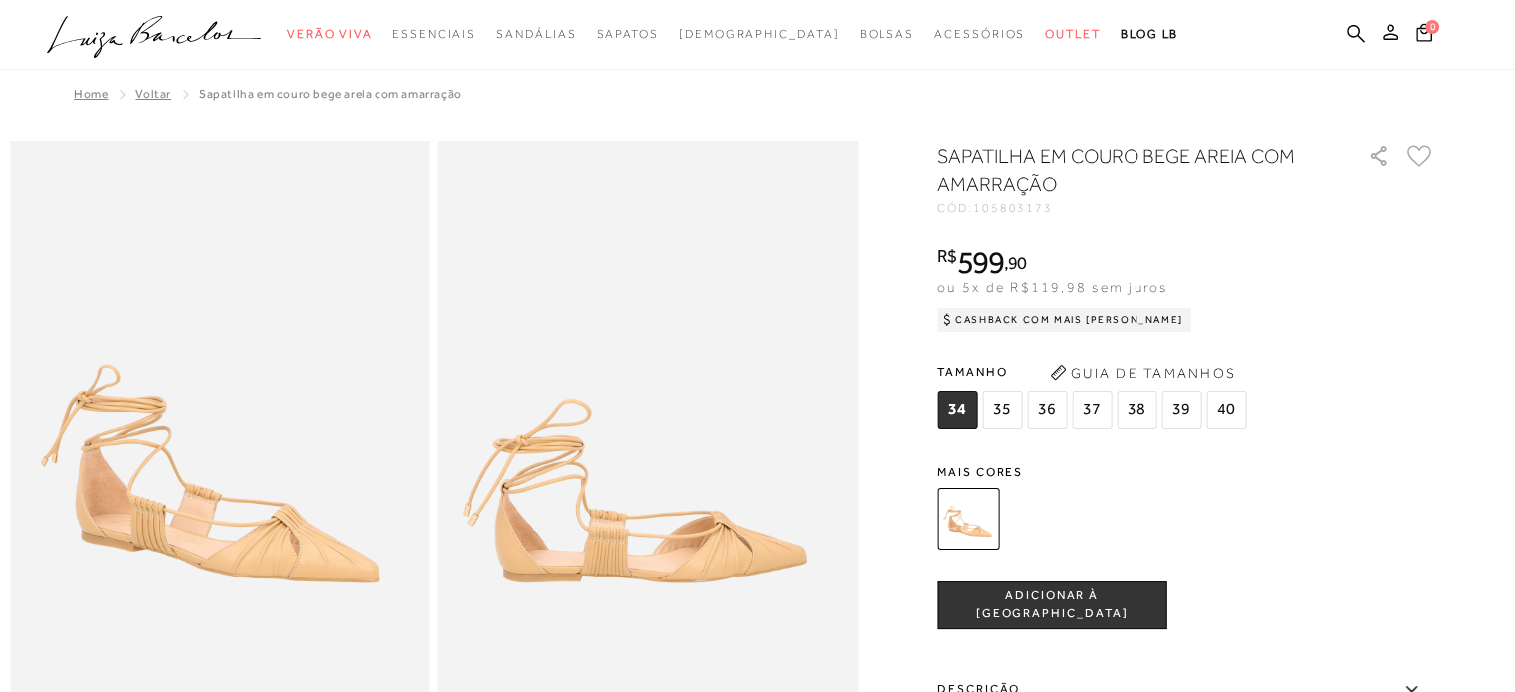
drag, startPoint x: 895, startPoint y: 256, endPoint x: 908, endPoint y: 191, distance: 66.0
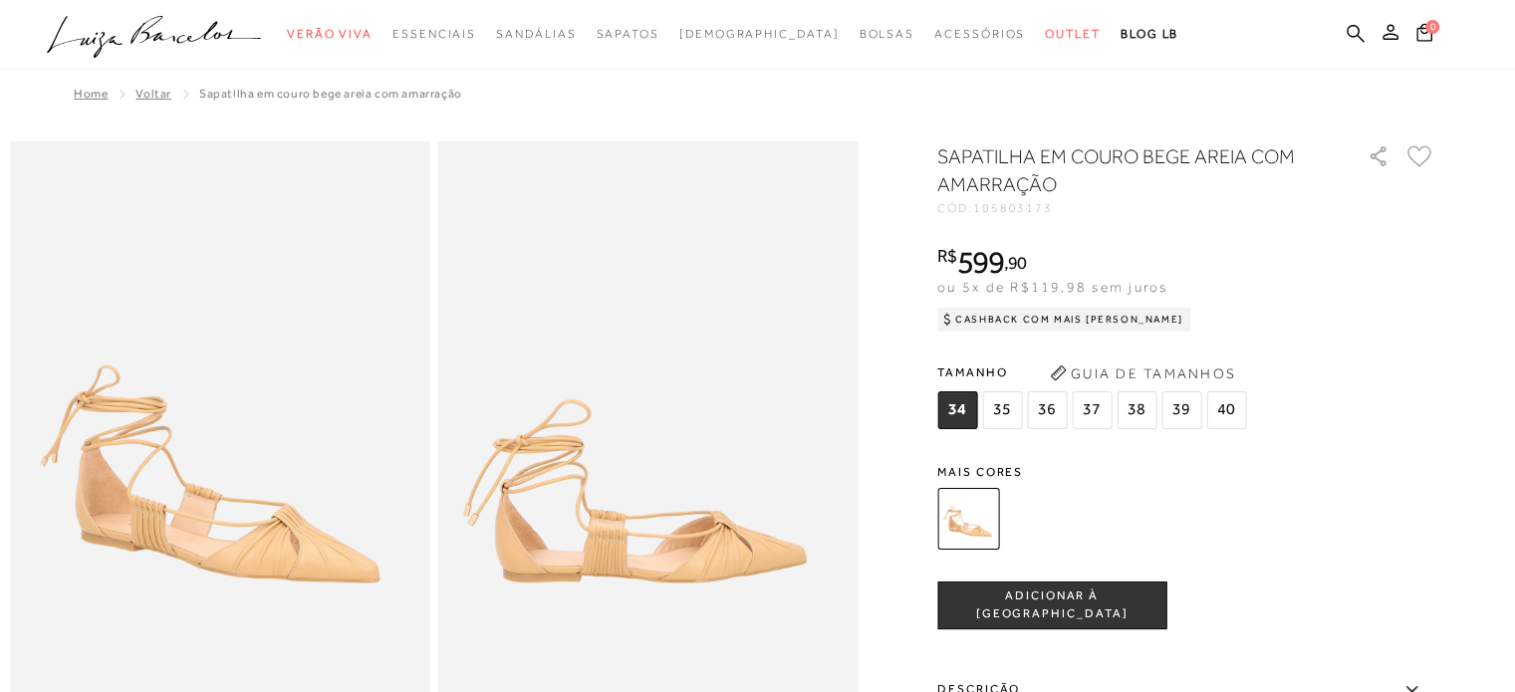
drag, startPoint x: 902, startPoint y: 275, endPoint x: 892, endPoint y: 227, distance: 48.8
drag, startPoint x: 902, startPoint y: 274, endPoint x: 919, endPoint y: 204, distance: 71.8
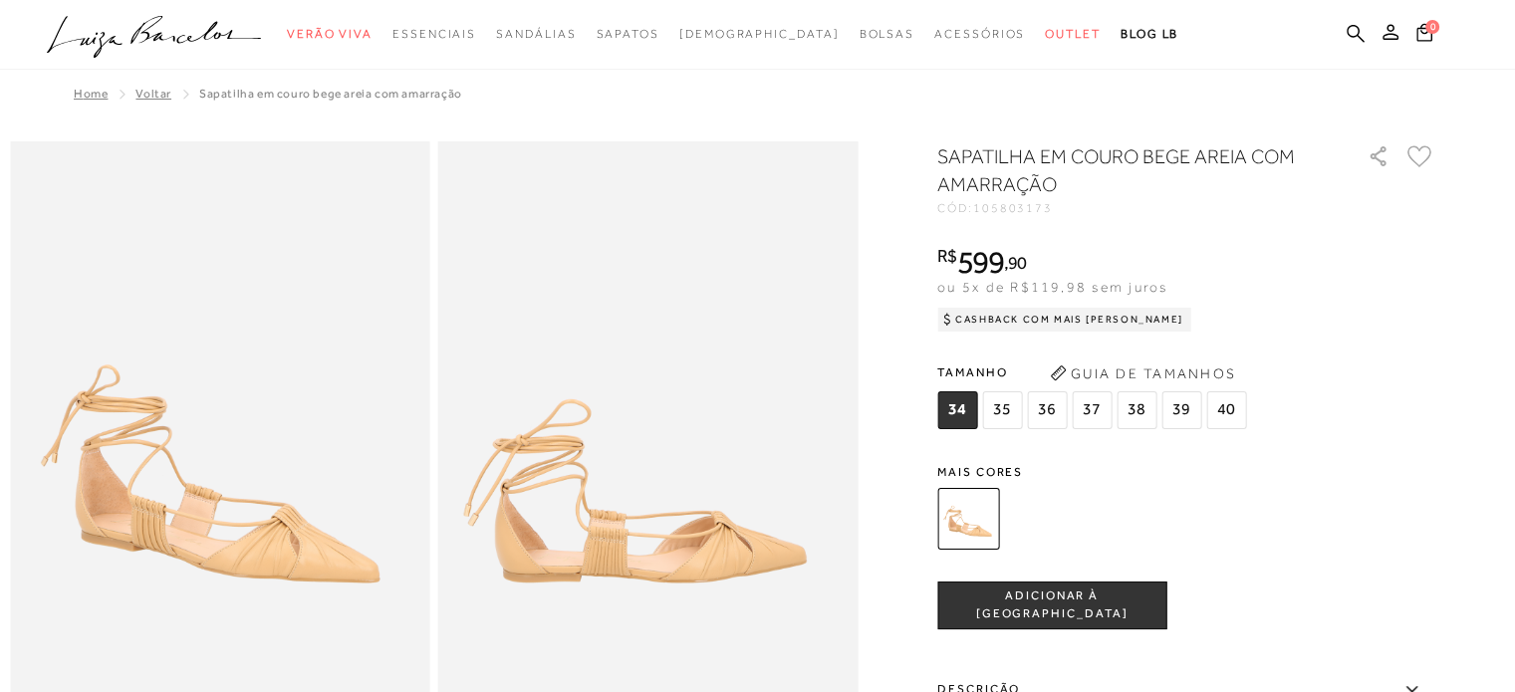
drag, startPoint x: 909, startPoint y: 282, endPoint x: 913, endPoint y: 221, distance: 60.9
drag, startPoint x: 898, startPoint y: 290, endPoint x: 893, endPoint y: 230, distance: 60.0
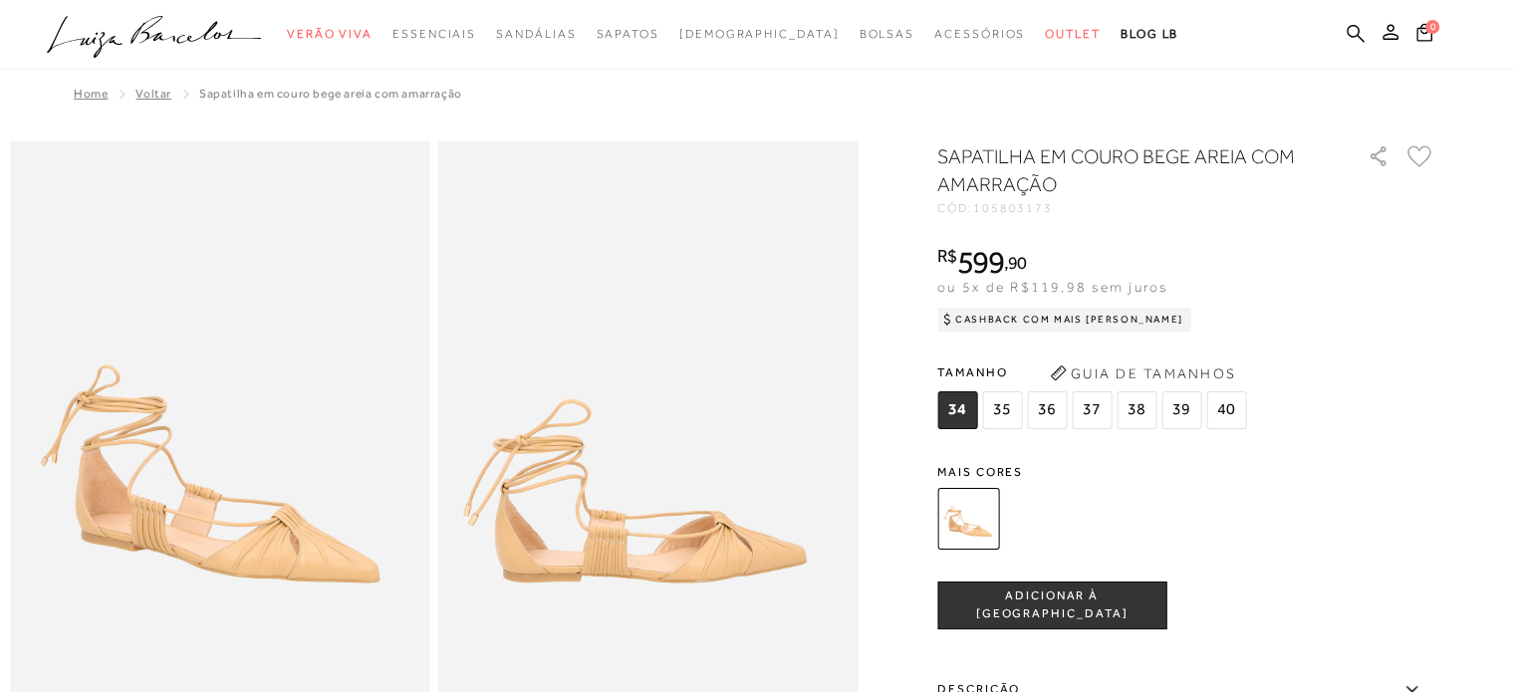
drag, startPoint x: 889, startPoint y: 306, endPoint x: 913, endPoint y: 231, distance: 78.5
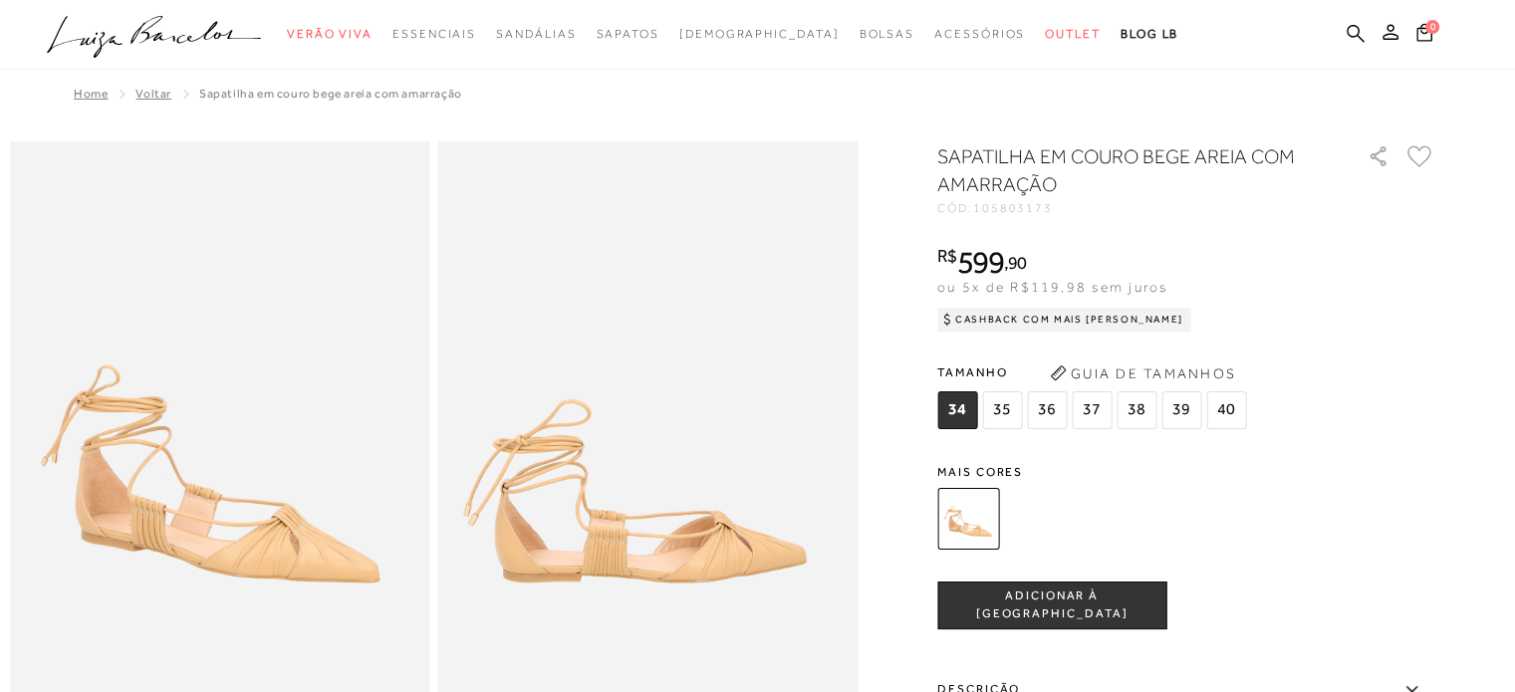
click at [1387, 348] on div "SAPATILHA EM COURO BEGE AREIA COM AMARRAÇÃO CÓD: 105803173 × É necessário selec…" at bounding box center [1186, 585] width 498 height 887
click at [1404, 409] on div "Tamanho 34 35 36" at bounding box center [1186, 396] width 498 height 77
click at [1403, 397] on div "Tamanho 34 35 36" at bounding box center [1186, 396] width 498 height 77
click at [1411, 397] on div "Tamanho 34 35 36" at bounding box center [1186, 396] width 498 height 77
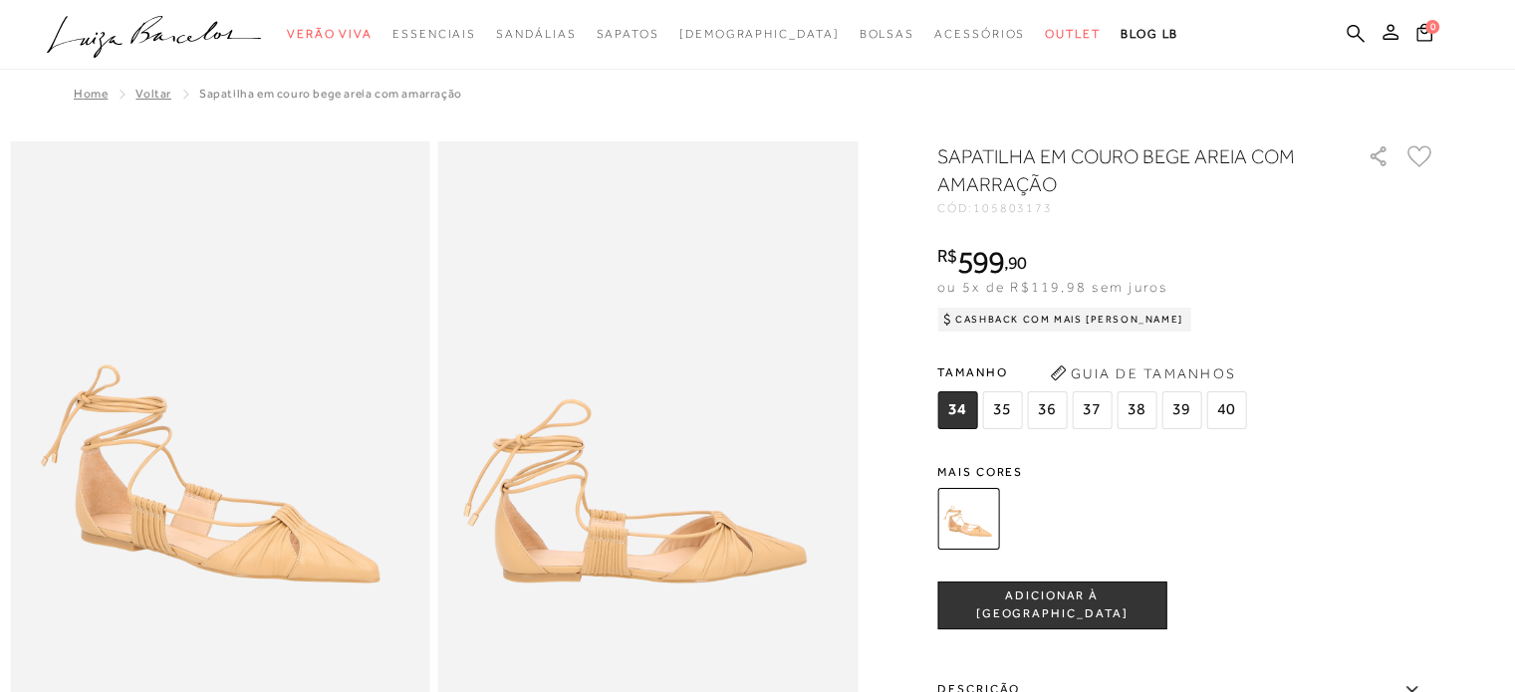
click at [1375, 419] on div "Tamanho 34 35 36" at bounding box center [1186, 396] width 498 height 77
drag, startPoint x: 1354, startPoint y: 447, endPoint x: 1377, endPoint y: 363, distance: 87.7
click at [1356, 443] on div "SAPATILHA EM COURO BEGE AREIA COM AMARRAÇÃO CÓD: 105803173 × É necessário selec…" at bounding box center [1186, 585] width 498 height 887
click at [1374, 397] on div "Tamanho 34 35 36" at bounding box center [1186, 396] width 498 height 77
drag, startPoint x: 1379, startPoint y: 488, endPoint x: 1399, endPoint y: 391, distance: 99.6
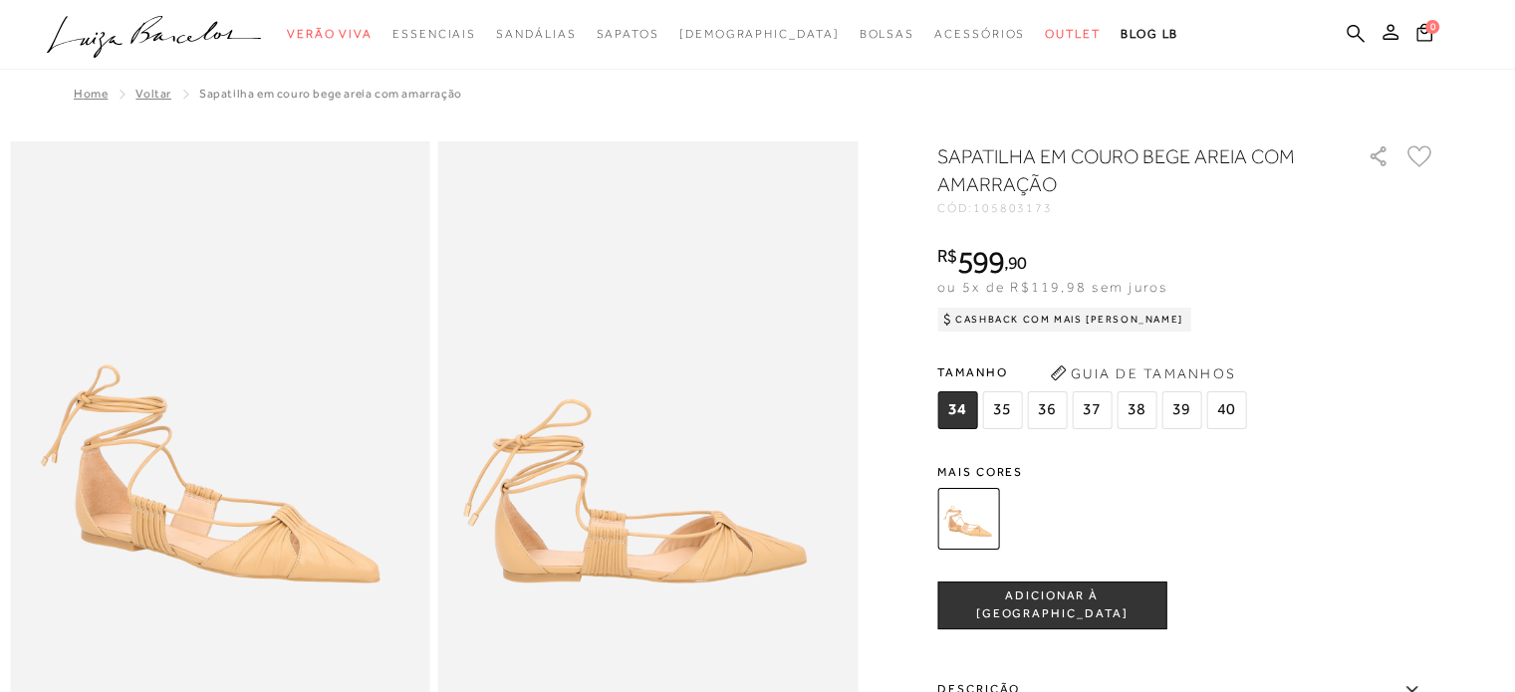
click at [1379, 482] on div at bounding box center [1163, 519] width 463 height 74
click at [1391, 457] on div "SAPATILHA EM COURO BEGE AREIA COM AMARRAÇÃO CÓD: 105803173 × É necessário selec…" at bounding box center [1186, 585] width 498 height 887
drag, startPoint x: 1323, startPoint y: 471, endPoint x: 1333, endPoint y: 424, distance: 47.9
click at [1323, 468] on span "Mais cores" at bounding box center [1186, 472] width 498 height 12
click at [1335, 425] on div "Tamanho 34 35 36" at bounding box center [1186, 396] width 498 height 77
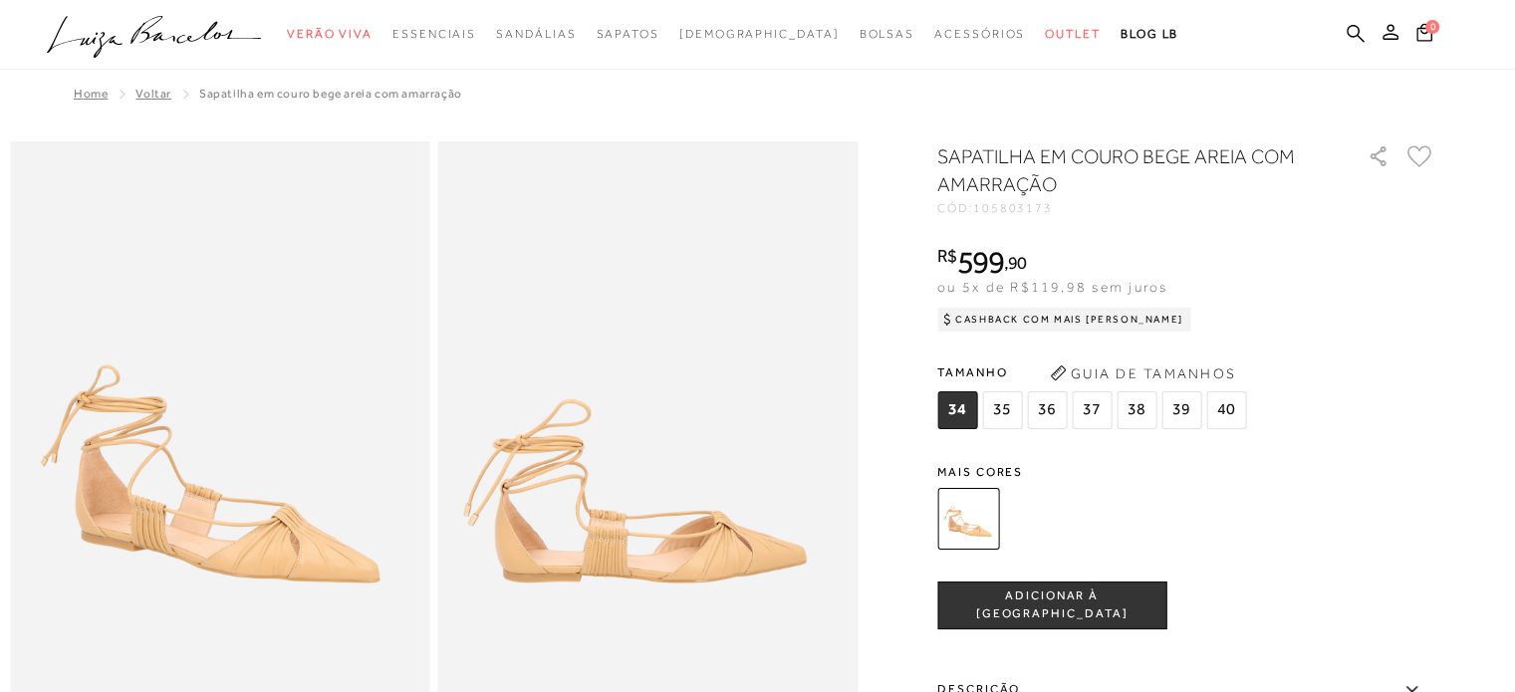
click at [1338, 452] on div "SAPATILHA EM COURO BEGE AREIA COM AMARRAÇÃO CÓD: 105803173 × É necessário selec…" at bounding box center [1186, 585] width 498 height 887
drag, startPoint x: 1347, startPoint y: 408, endPoint x: 1347, endPoint y: 421, distance: 13.0
click at [1347, 421] on div "Tamanho 34 35 36" at bounding box center [1186, 396] width 498 height 77
click at [1323, 628] on div "tamanho 34 35 36 37 38 39 40 Escolha sua numeração para prosseguir com a sua co…" at bounding box center [1186, 606] width 498 height 48
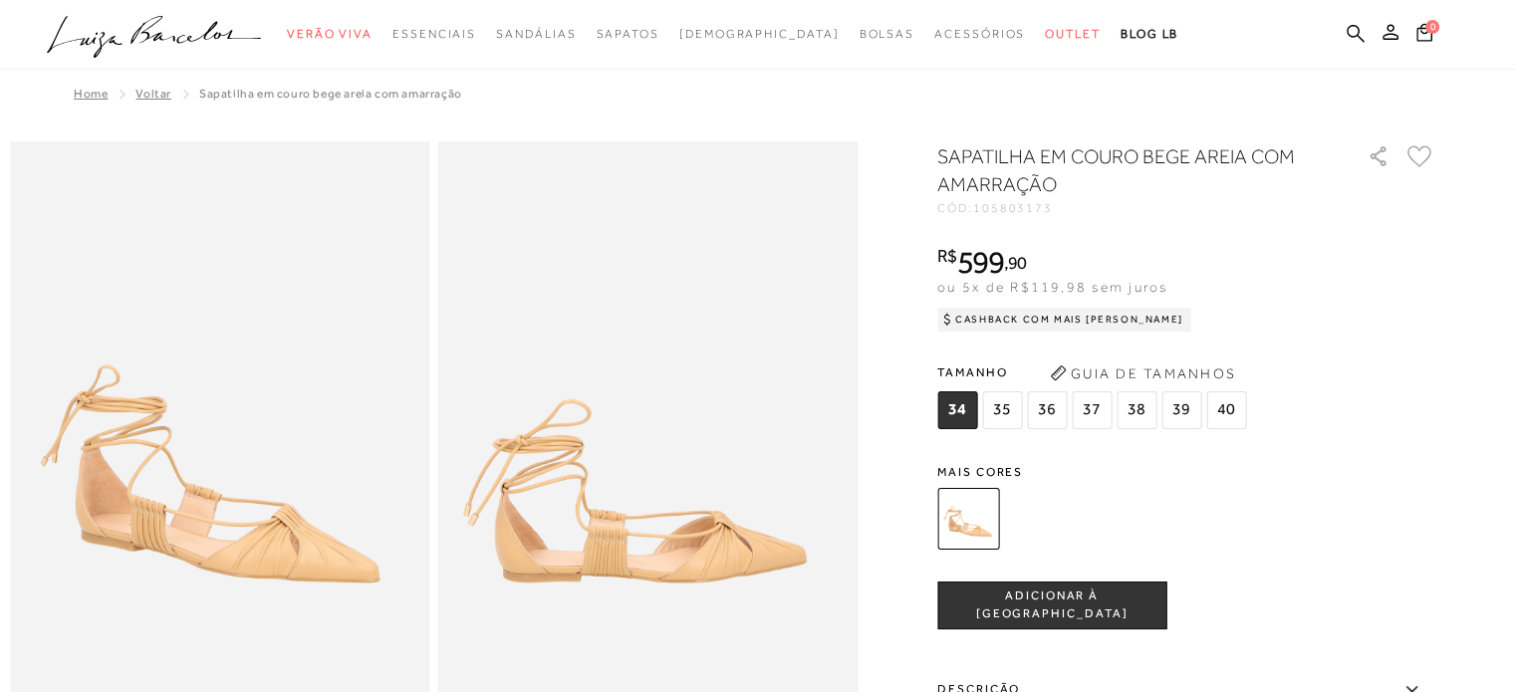
click at [1383, 402] on div "Tamanho 34 35 36" at bounding box center [1186, 396] width 498 height 77
drag, startPoint x: 1326, startPoint y: 476, endPoint x: 1322, endPoint y: 405, distance: 70.8
click at [1326, 464] on div "SAPATILHA EM COURO BEGE AREIA COM AMARRAÇÃO CÓD: 105803173 × É necessário selec…" at bounding box center [1186, 585] width 498 height 887
drag, startPoint x: 1320, startPoint y: 481, endPoint x: 1330, endPoint y: 425, distance: 56.7
click at [1321, 481] on div "Mais cores" at bounding box center [1186, 511] width 498 height 90
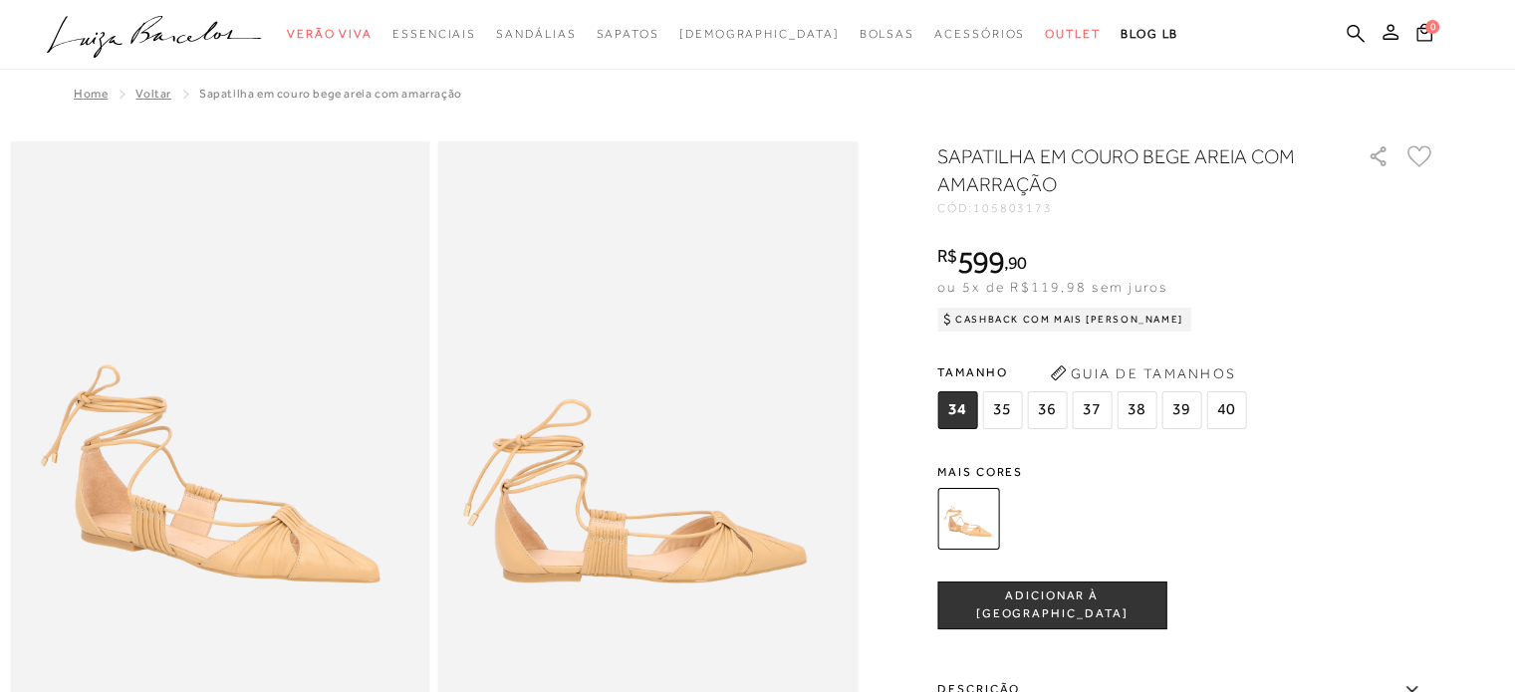
drag, startPoint x: 1333, startPoint y: 497, endPoint x: 1307, endPoint y: 408, distance: 92.4
click at [1333, 493] on div at bounding box center [1163, 519] width 463 height 74
click at [1319, 463] on div "SAPATILHA EM COURO BEGE AREIA COM AMARRAÇÃO CÓD: 105803173 × É necessário selec…" at bounding box center [1186, 585] width 498 height 887
click at [1329, 469] on span "Mais cores" at bounding box center [1186, 472] width 498 height 12
click at [1334, 457] on div "SAPATILHA EM COURO BEGE AREIA COM AMARRAÇÃO CÓD: 105803173 × É necessário selec…" at bounding box center [1186, 585] width 498 height 887
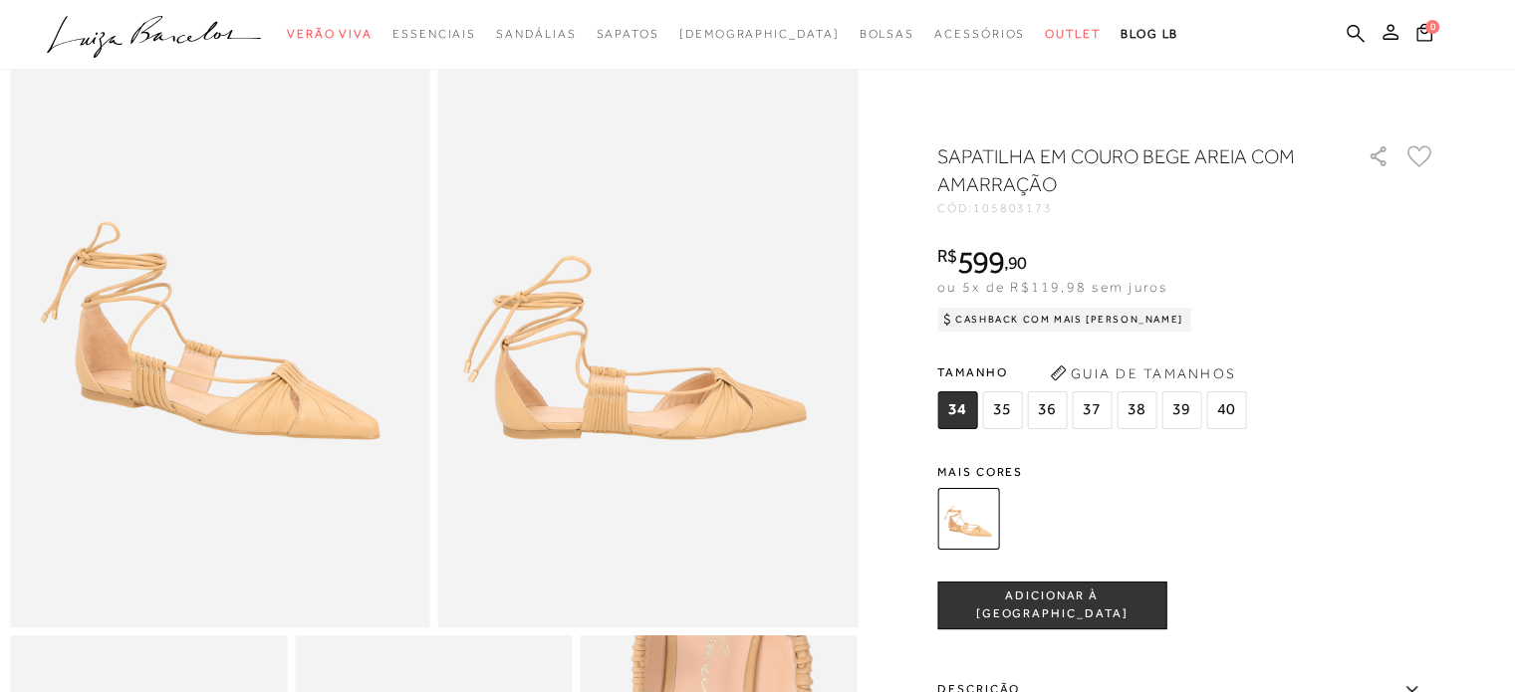
scroll to position [199, 0]
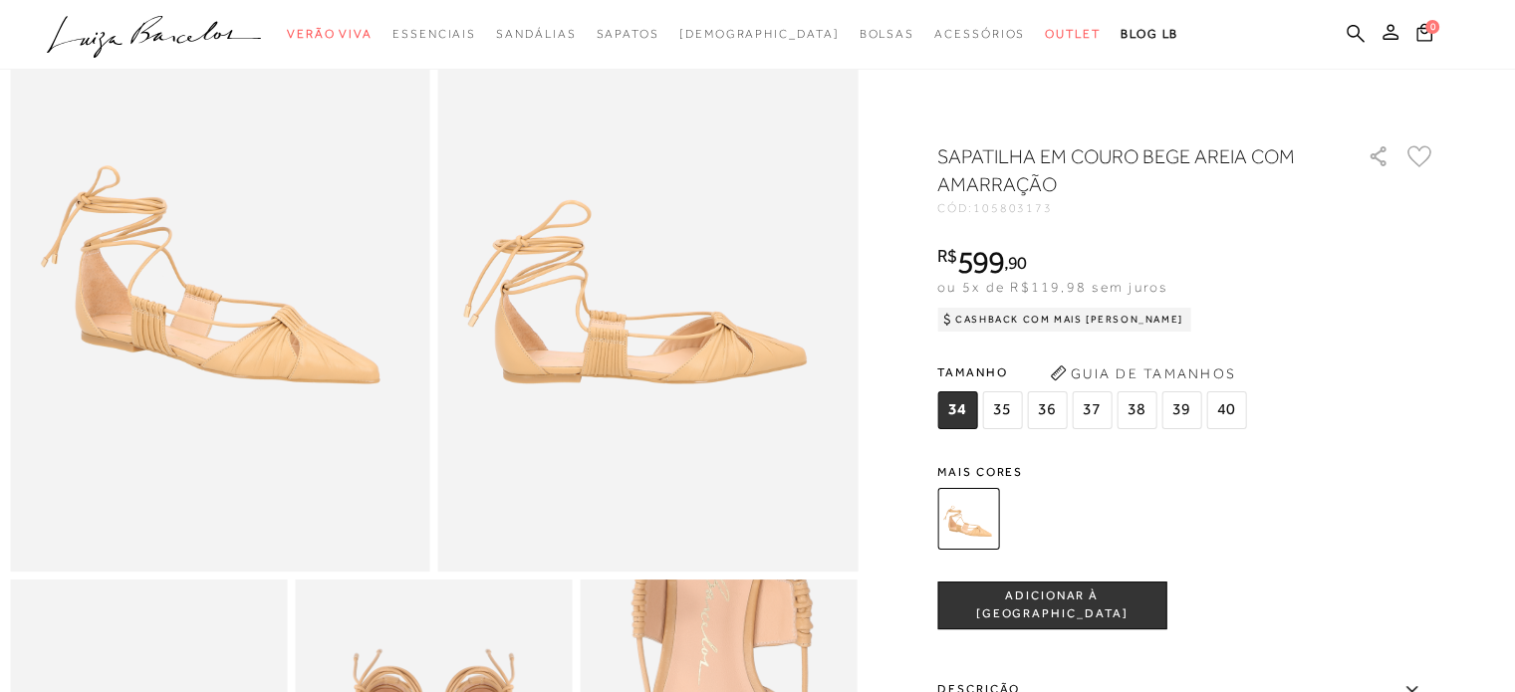
click at [1416, 401] on div "Tamanho 34 35 36" at bounding box center [1186, 396] width 498 height 77
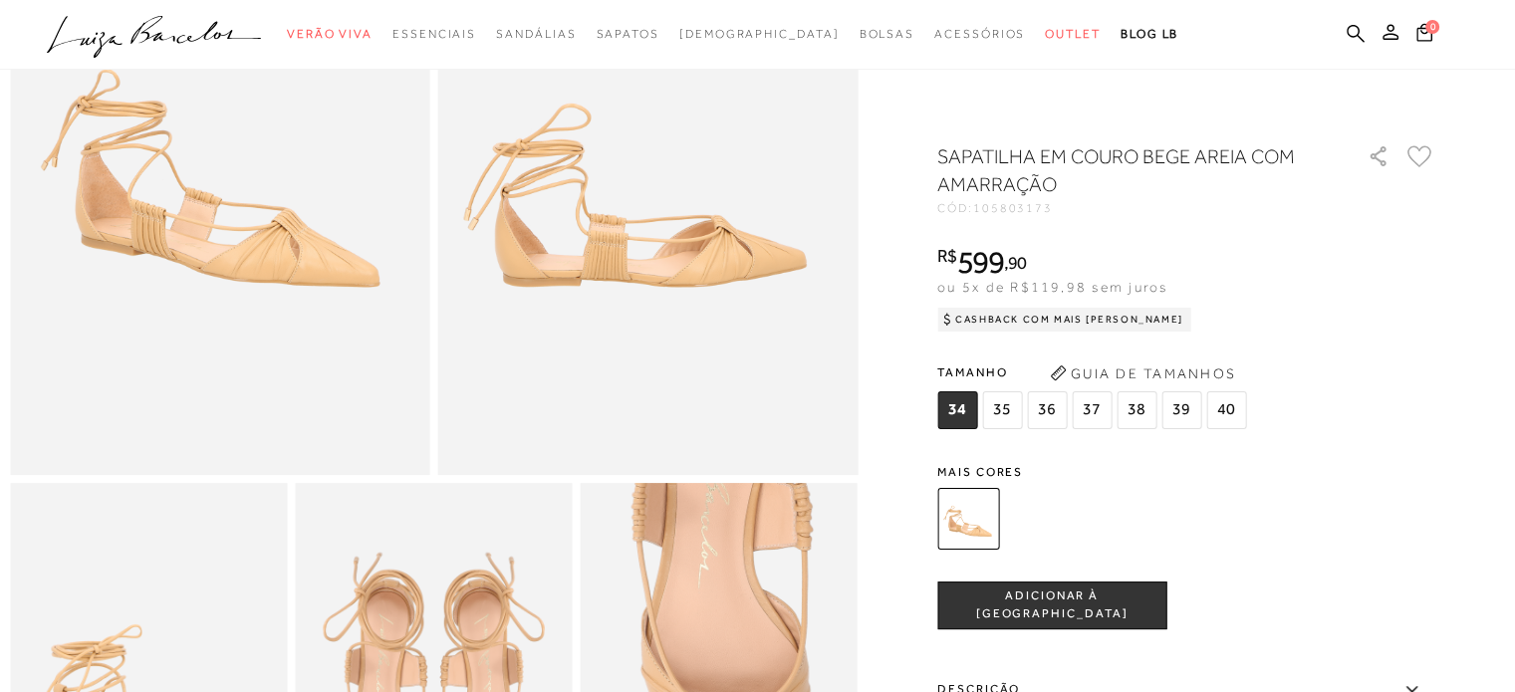
scroll to position [399, 0]
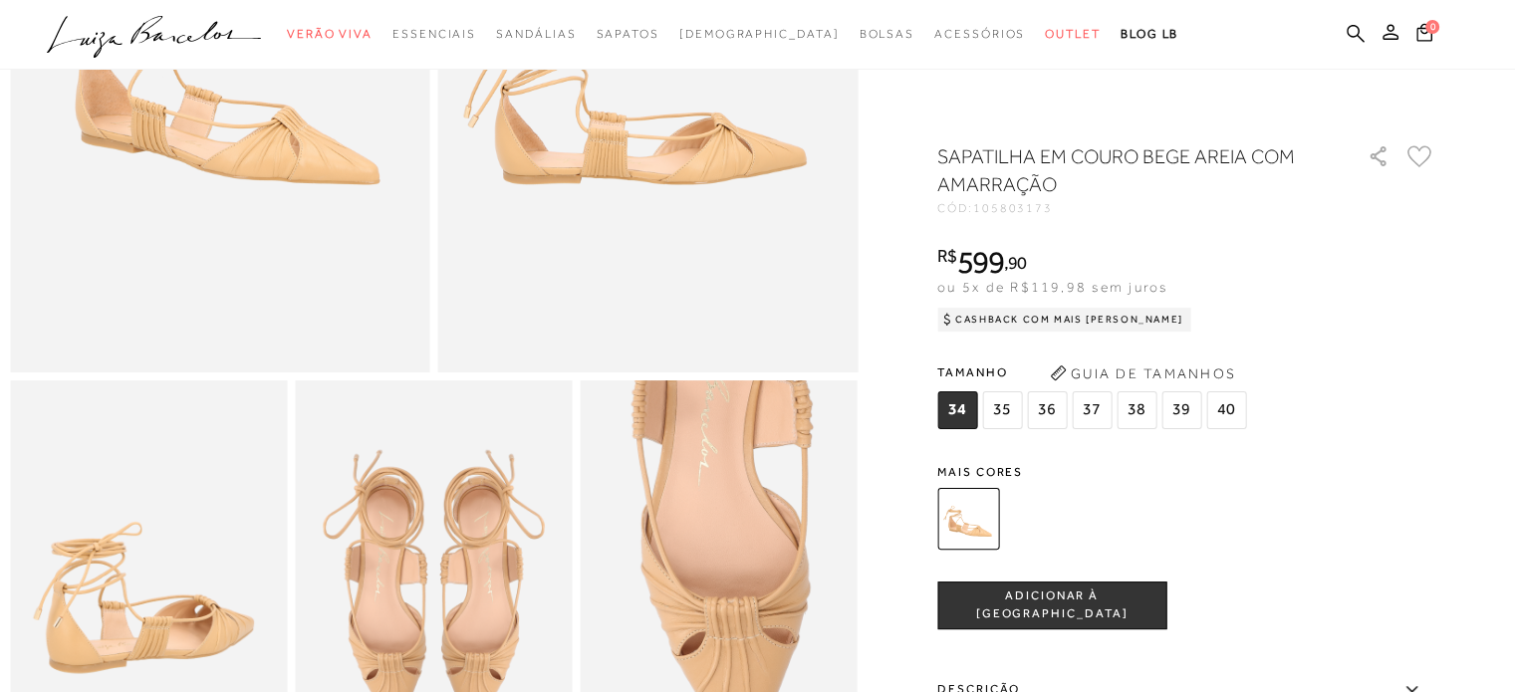
drag, startPoint x: 1442, startPoint y: 415, endPoint x: 1439, endPoint y: 387, distance: 29.0
click at [1436, 405] on div "Tamanho 34 35 36" at bounding box center [1186, 396] width 498 height 77
click at [1422, 375] on div "Tamanho 34 35 36" at bounding box center [1186, 396] width 498 height 77
click at [1432, 437] on div "SAPATILHA EM COURO BEGE AREIA COM AMARRAÇÃO CÓD: 105803173 × É necessário selec…" at bounding box center [1186, 585] width 498 height 887
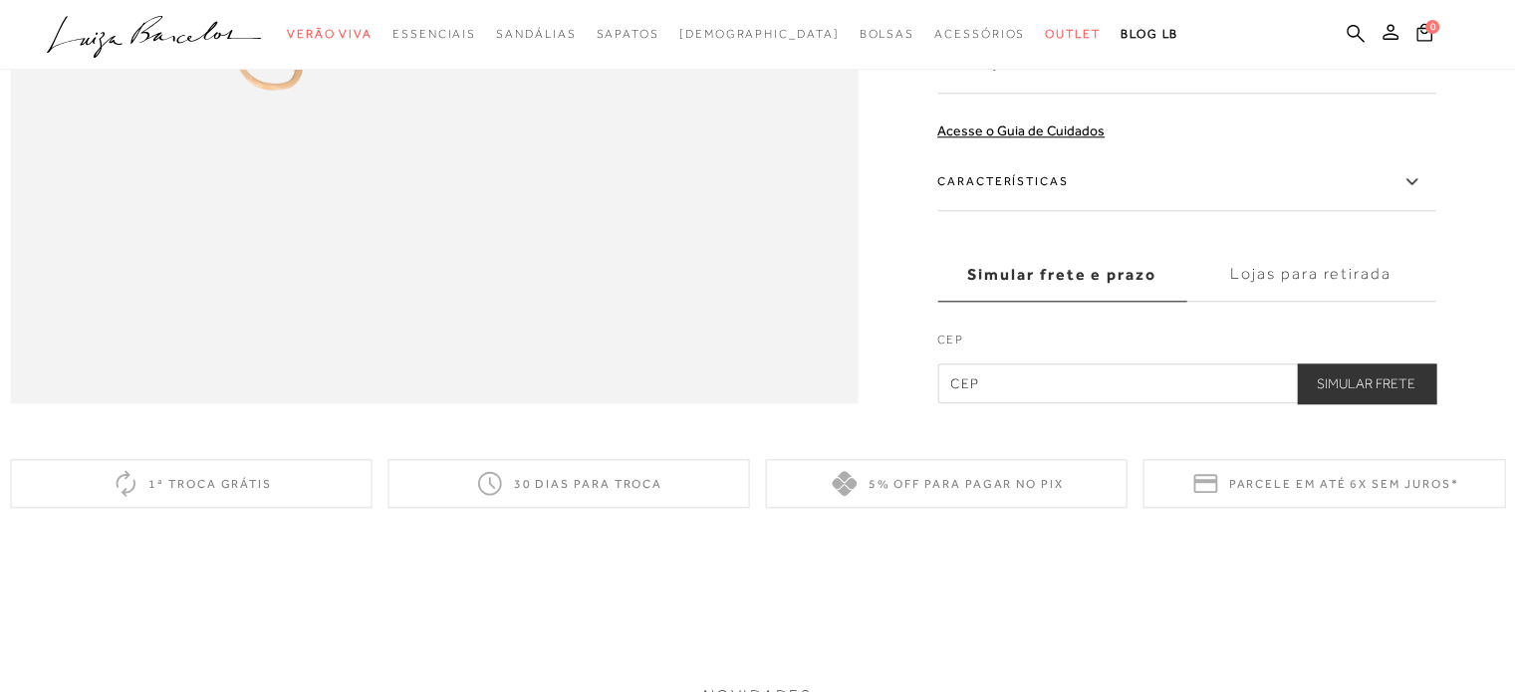
scroll to position [1993, 0]
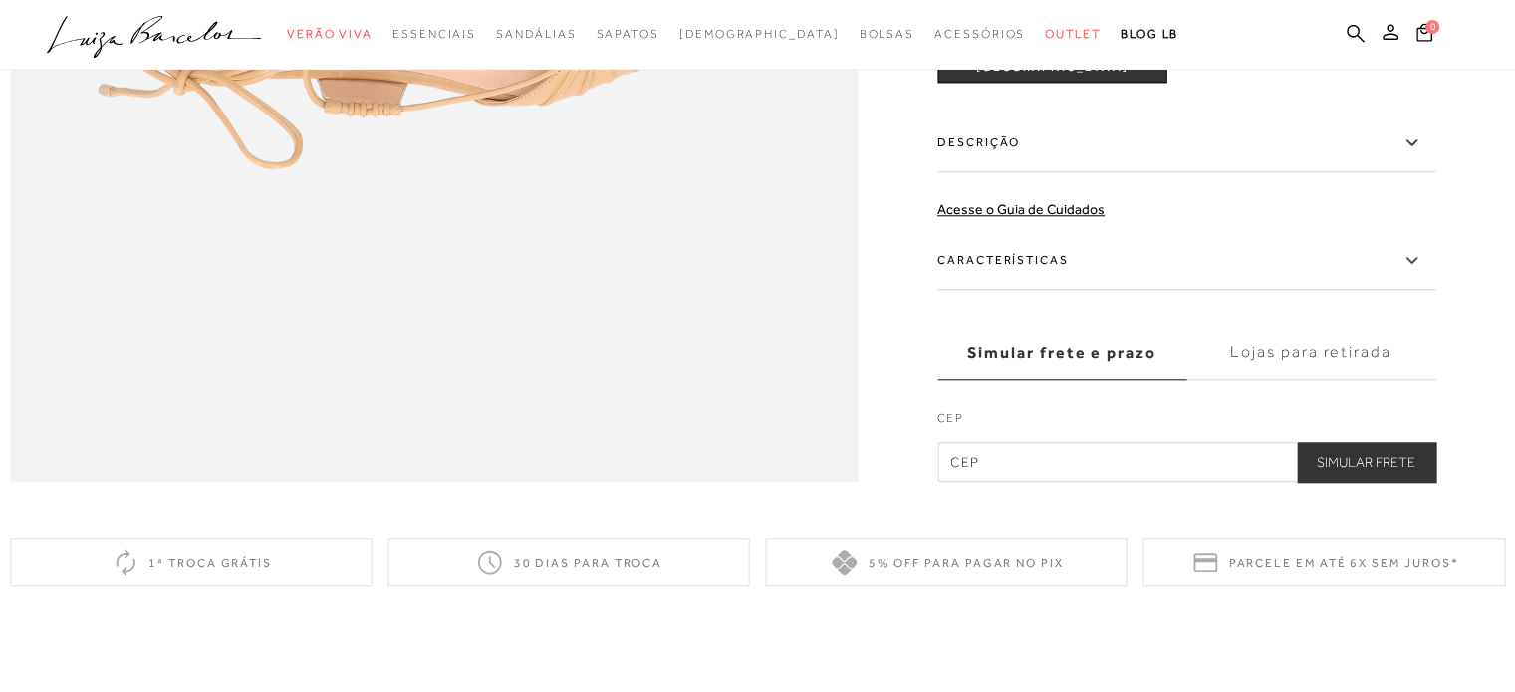
click at [1127, 290] on label "Características" at bounding box center [1186, 261] width 498 height 58
click at [0, 0] on input "Características" at bounding box center [0, 0] width 0 height 0
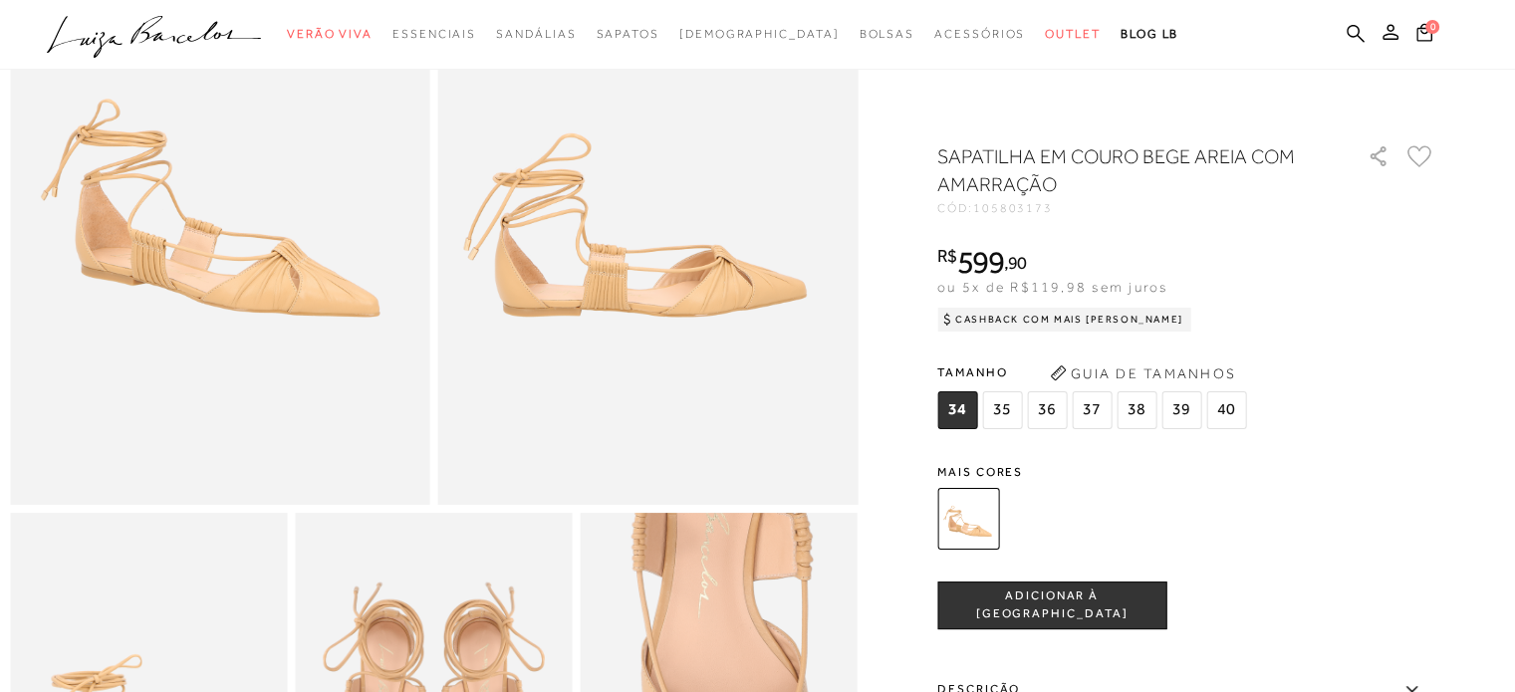
scroll to position [0, 0]
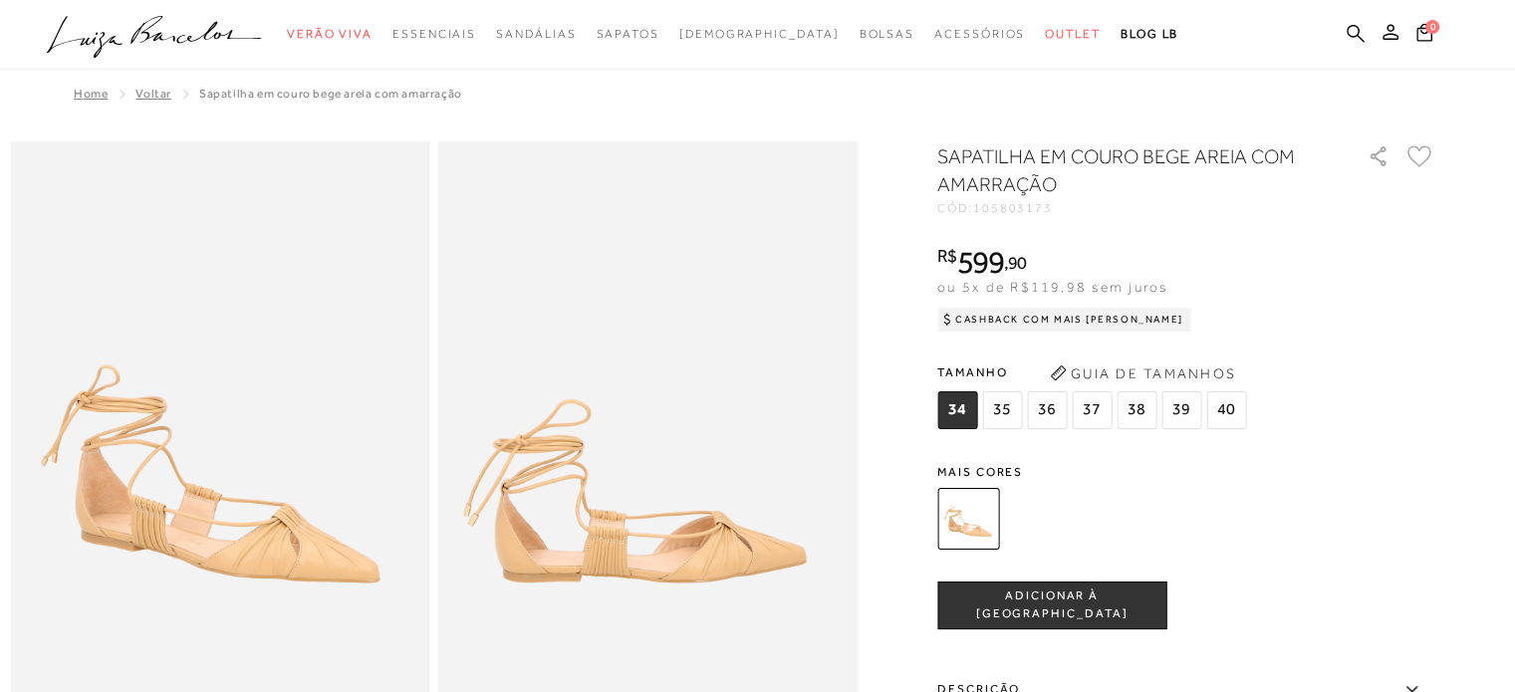
click at [1388, 375] on div "Tamanho 34 35 36" at bounding box center [1186, 396] width 498 height 77
click at [1379, 385] on div "Tamanho 34 35 36" at bounding box center [1186, 396] width 498 height 77
click at [1372, 438] on div "SAPATILHA EM COURO BEGE AREIA COM AMARRAÇÃO CÓD: 105803173 × É necessário selec…" at bounding box center [1186, 634] width 498 height 984
drag, startPoint x: 1371, startPoint y: 479, endPoint x: 1379, endPoint y: 458, distance: 22.4
click at [1378, 478] on div "Mais cores" at bounding box center [1186, 511] width 498 height 90
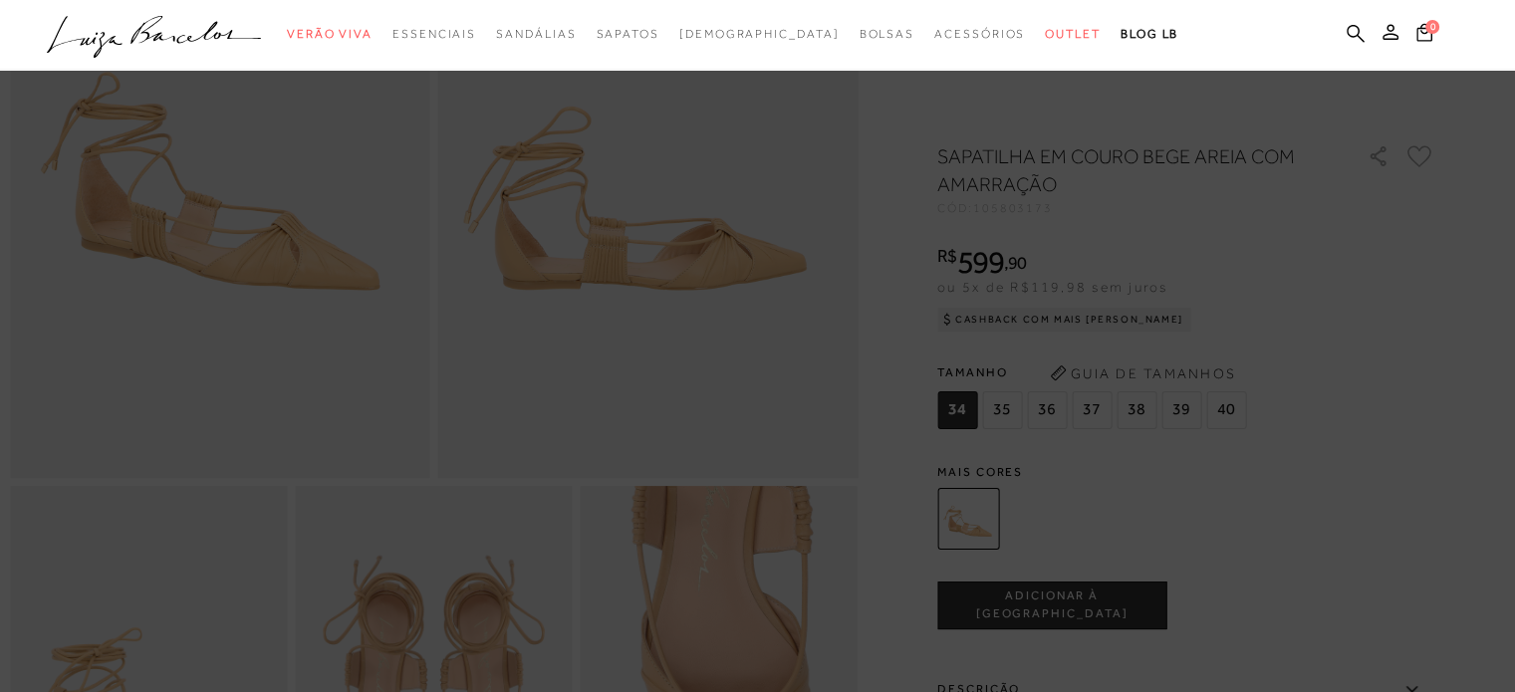
scroll to position [299, 0]
